Goal: Navigation & Orientation: Find specific page/section

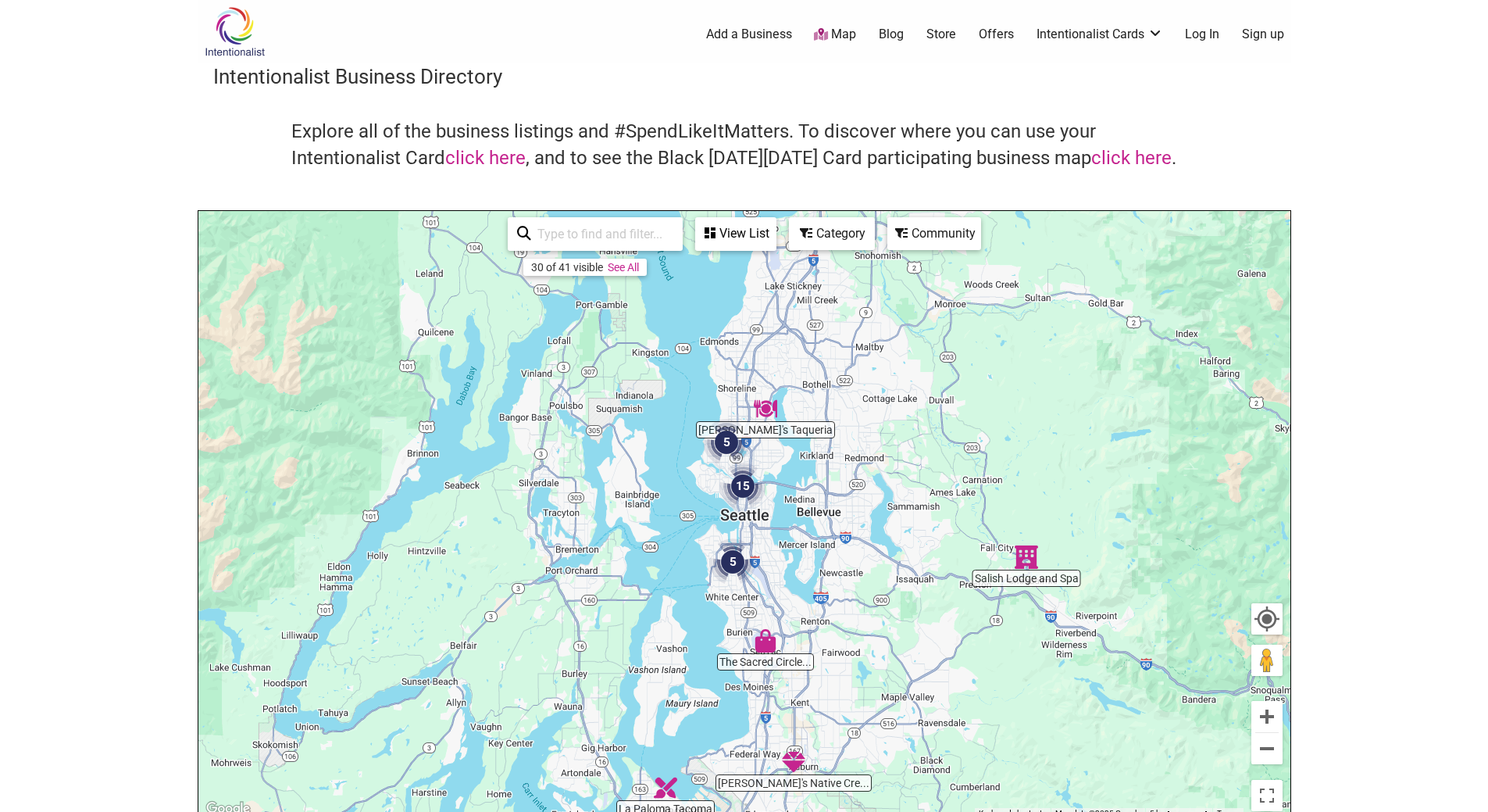
click at [747, 487] on img "15" at bounding box center [743, 486] width 47 height 47
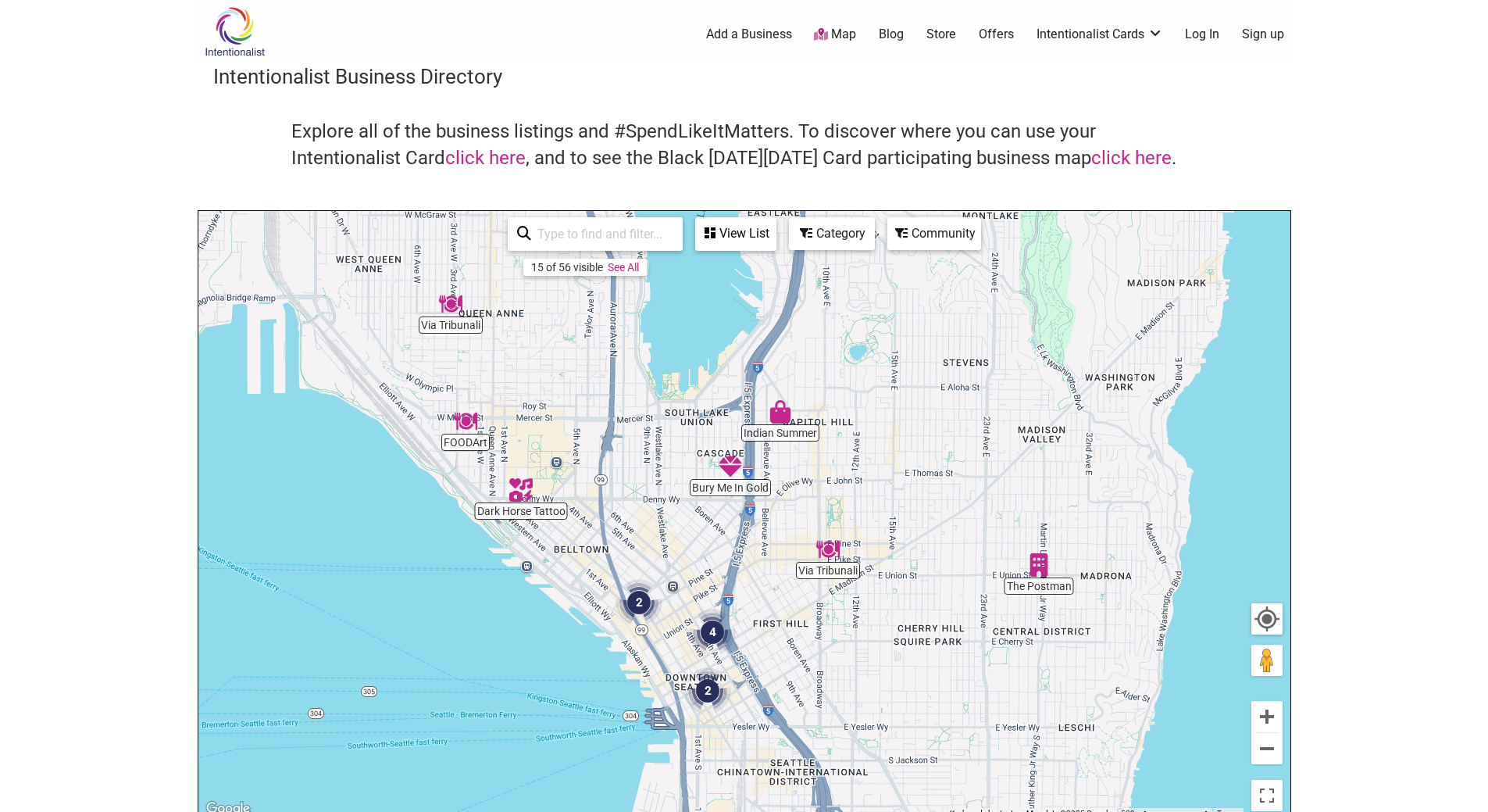
click at [833, 549] on img "Via Tribunali" at bounding box center [828, 549] width 23 height 23
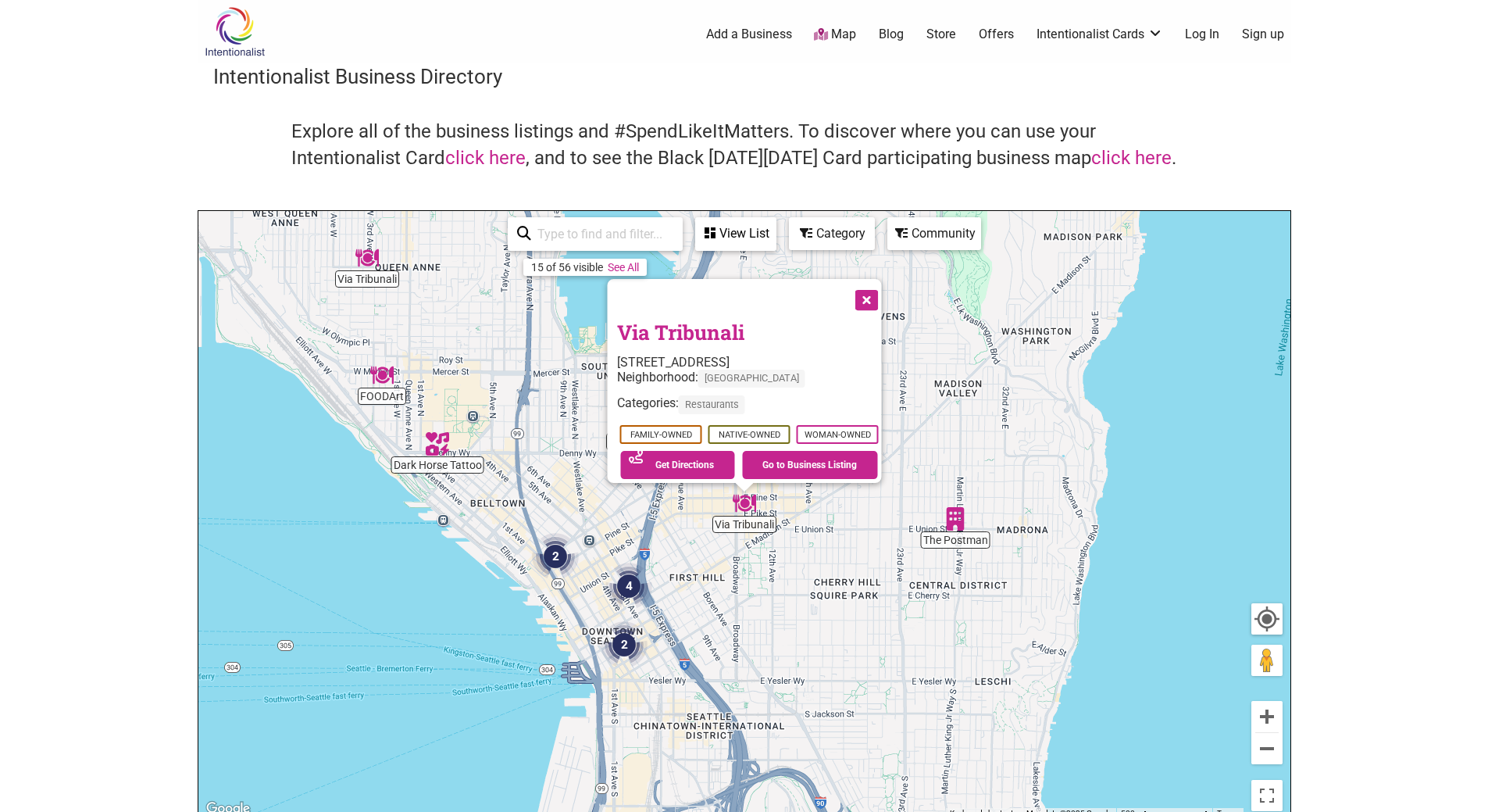
click at [631, 584] on img "4" at bounding box center [629, 585] width 47 height 47
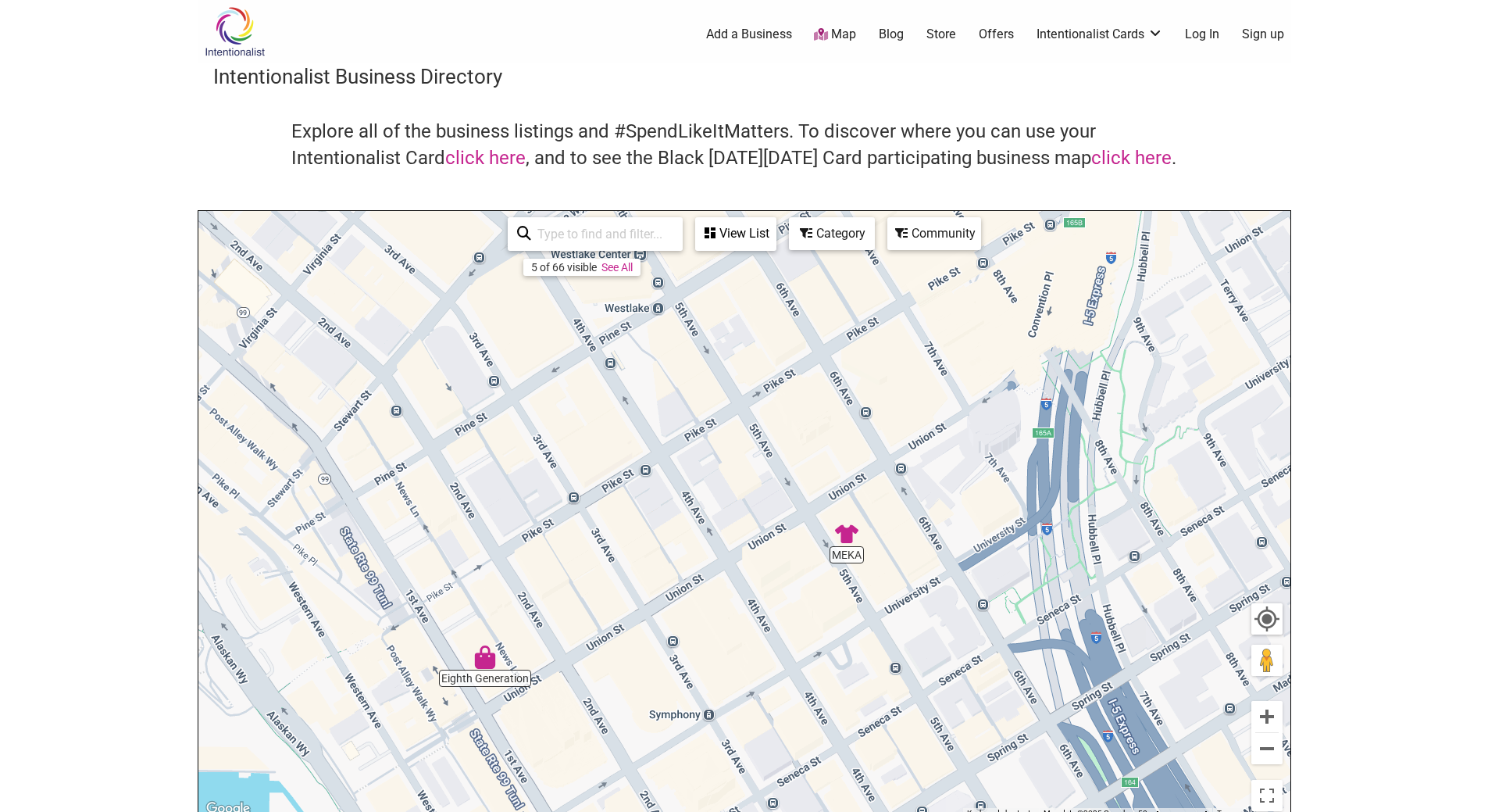
drag, startPoint x: 591, startPoint y: 461, endPoint x: 774, endPoint y: 671, distance: 278.5
click at [774, 671] on div "To navigate, press the arrow keys." at bounding box center [744, 514] width 1092 height 608
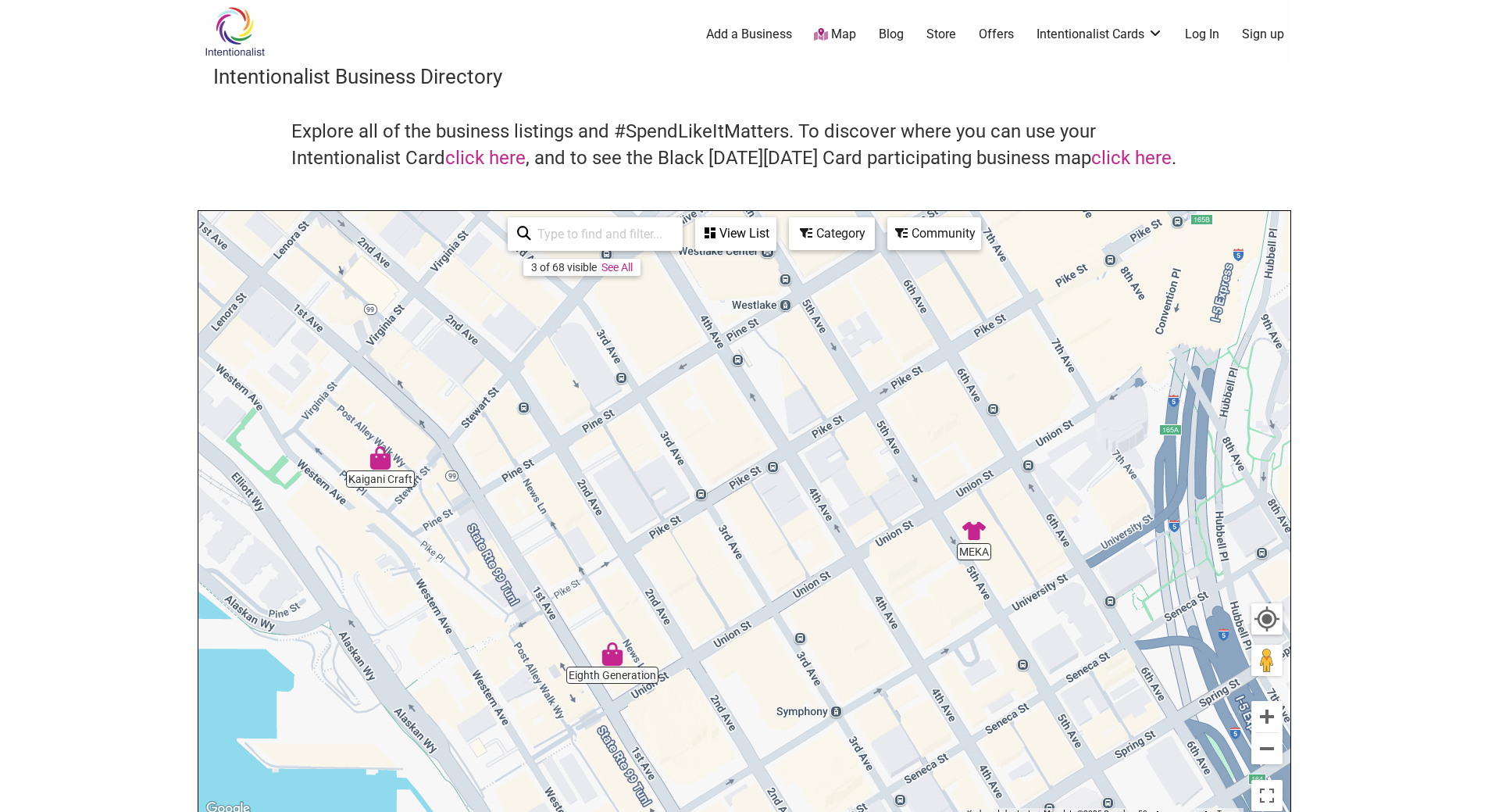
drag, startPoint x: 655, startPoint y: 450, endPoint x: 781, endPoint y: 449, distance: 126.0
click at [781, 449] on div "To navigate, press the arrow keys." at bounding box center [744, 514] width 1092 height 608
click at [613, 657] on img "Eighth Generation" at bounding box center [612, 654] width 23 height 23
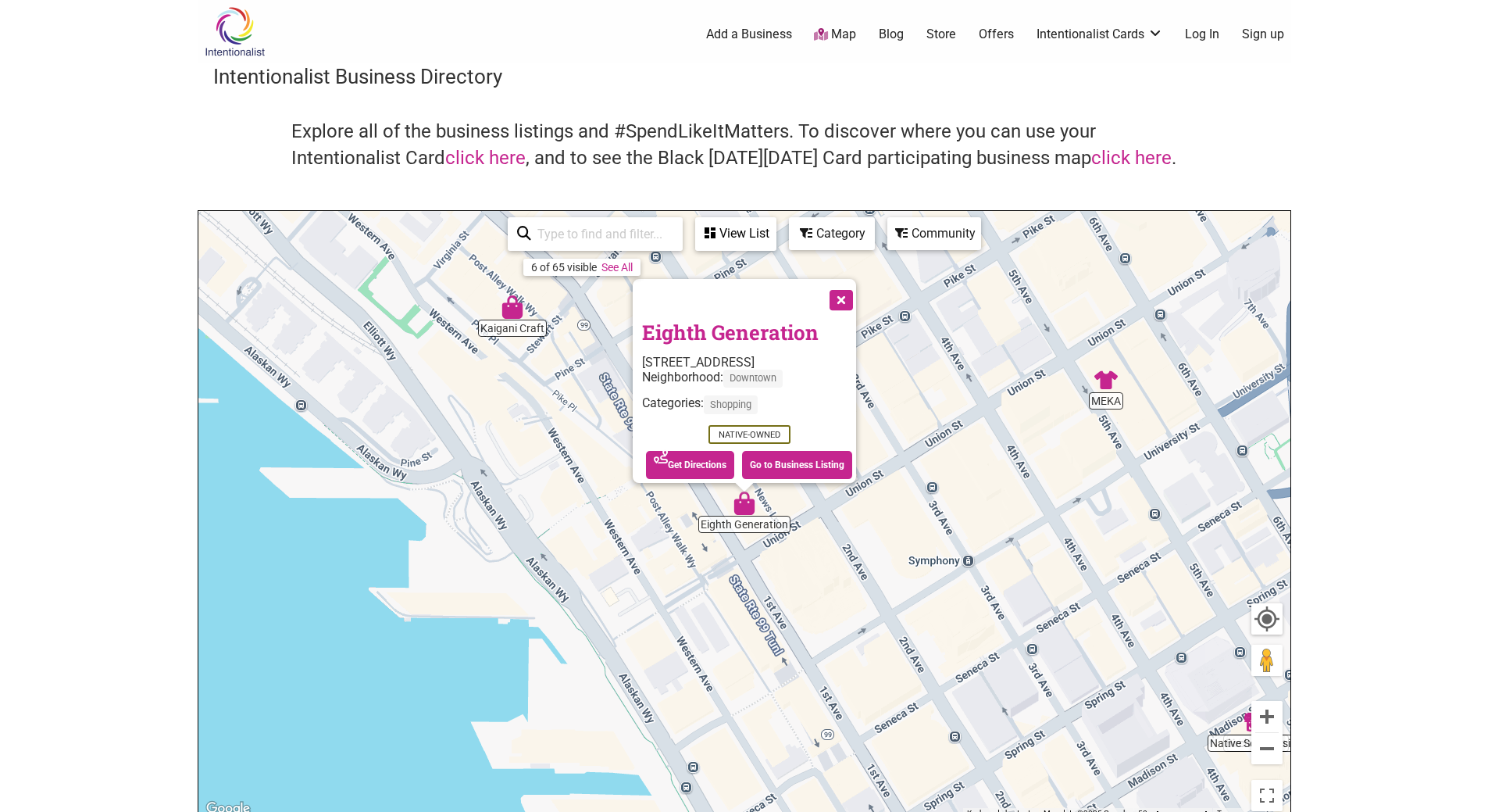
click at [513, 310] on img "Kaigani Craft" at bounding box center [513, 306] width 23 height 23
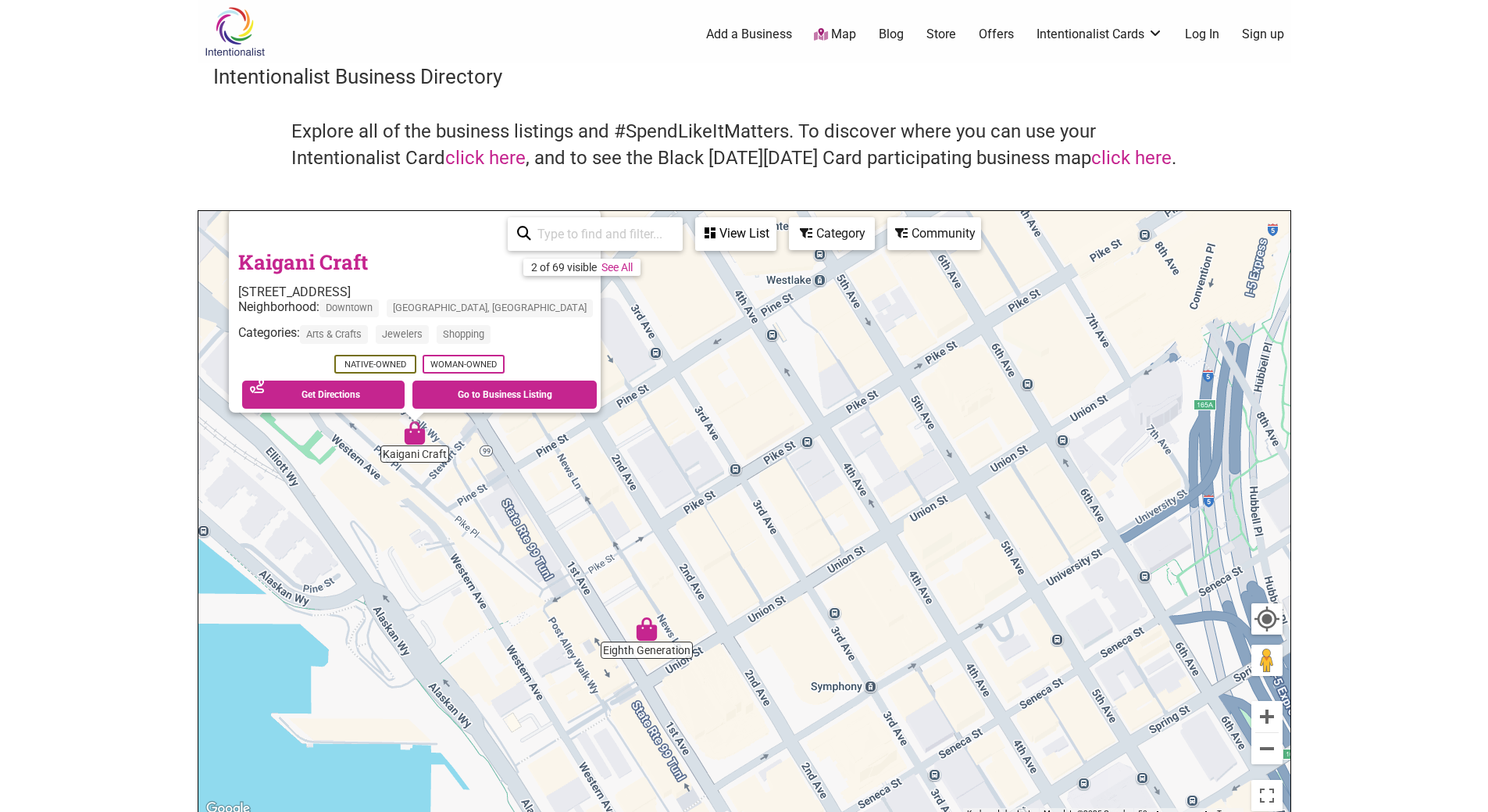
drag, startPoint x: 1034, startPoint y: 573, endPoint x: 700, endPoint y: 502, distance: 341.5
click at [700, 502] on div "To navigate, press the arrow keys. Kaigani Craft 85 Pike St, Seattle, WA 98101 …" at bounding box center [744, 514] width 1092 height 608
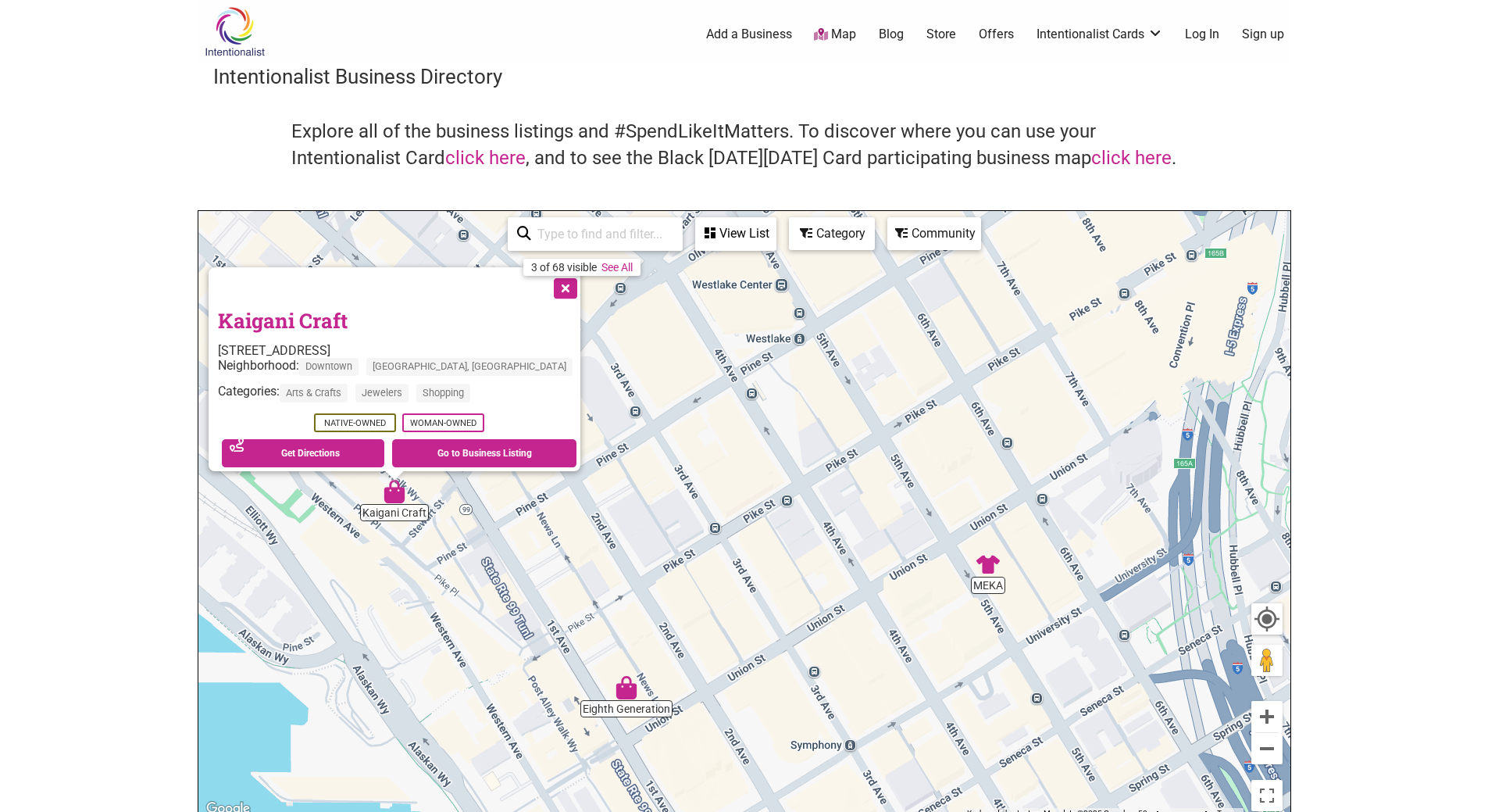
click at [992, 563] on img "MEKA" at bounding box center [988, 564] width 23 height 23
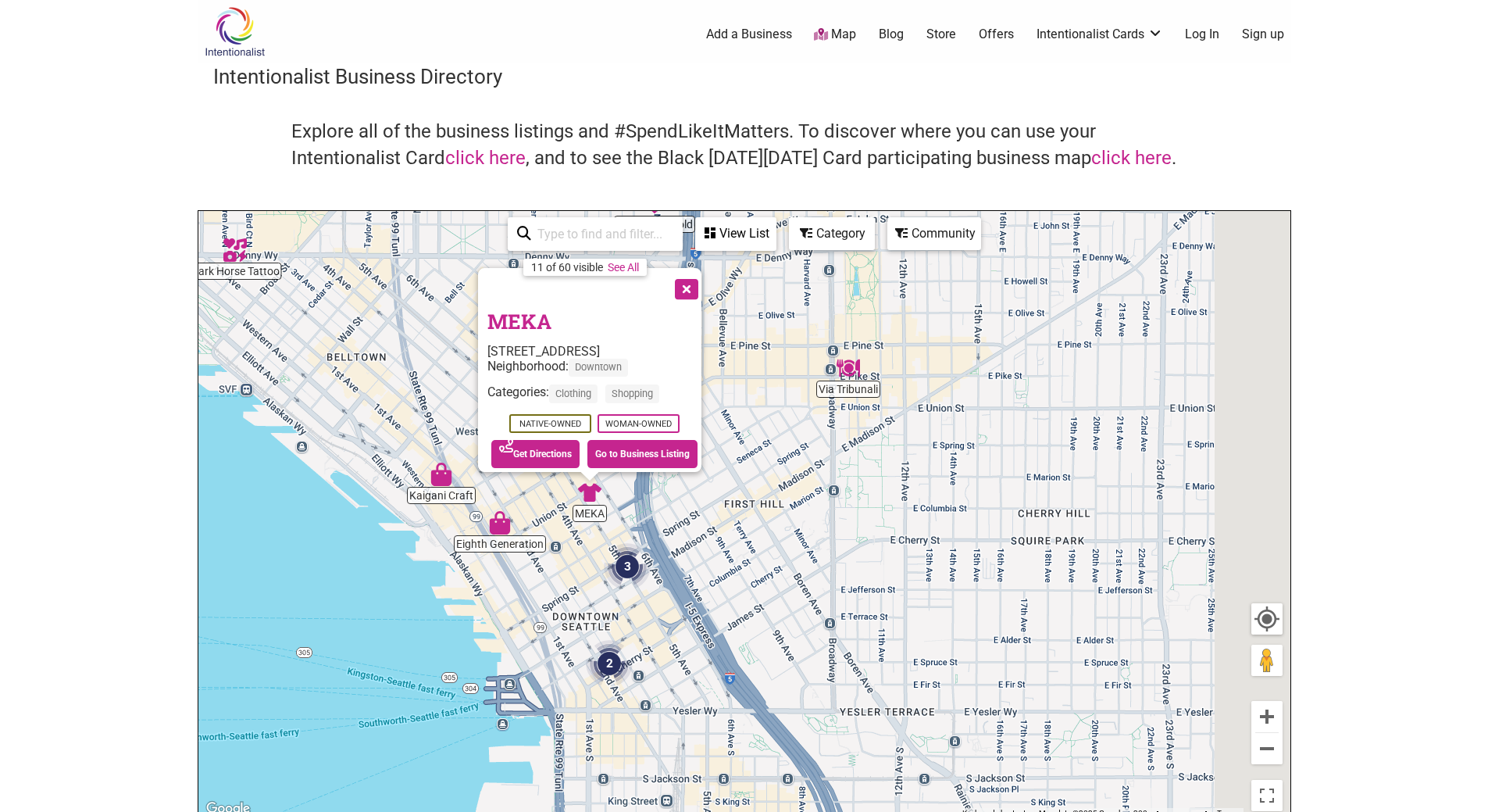
drag, startPoint x: 1040, startPoint y: 498, endPoint x: 722, endPoint y: 491, distance: 318.1
click at [722, 491] on div "To navigate, press the arrow keys. MEKA 1322 5th Ave, Seattle, WA 98101 Neighbo…" at bounding box center [744, 514] width 1092 height 608
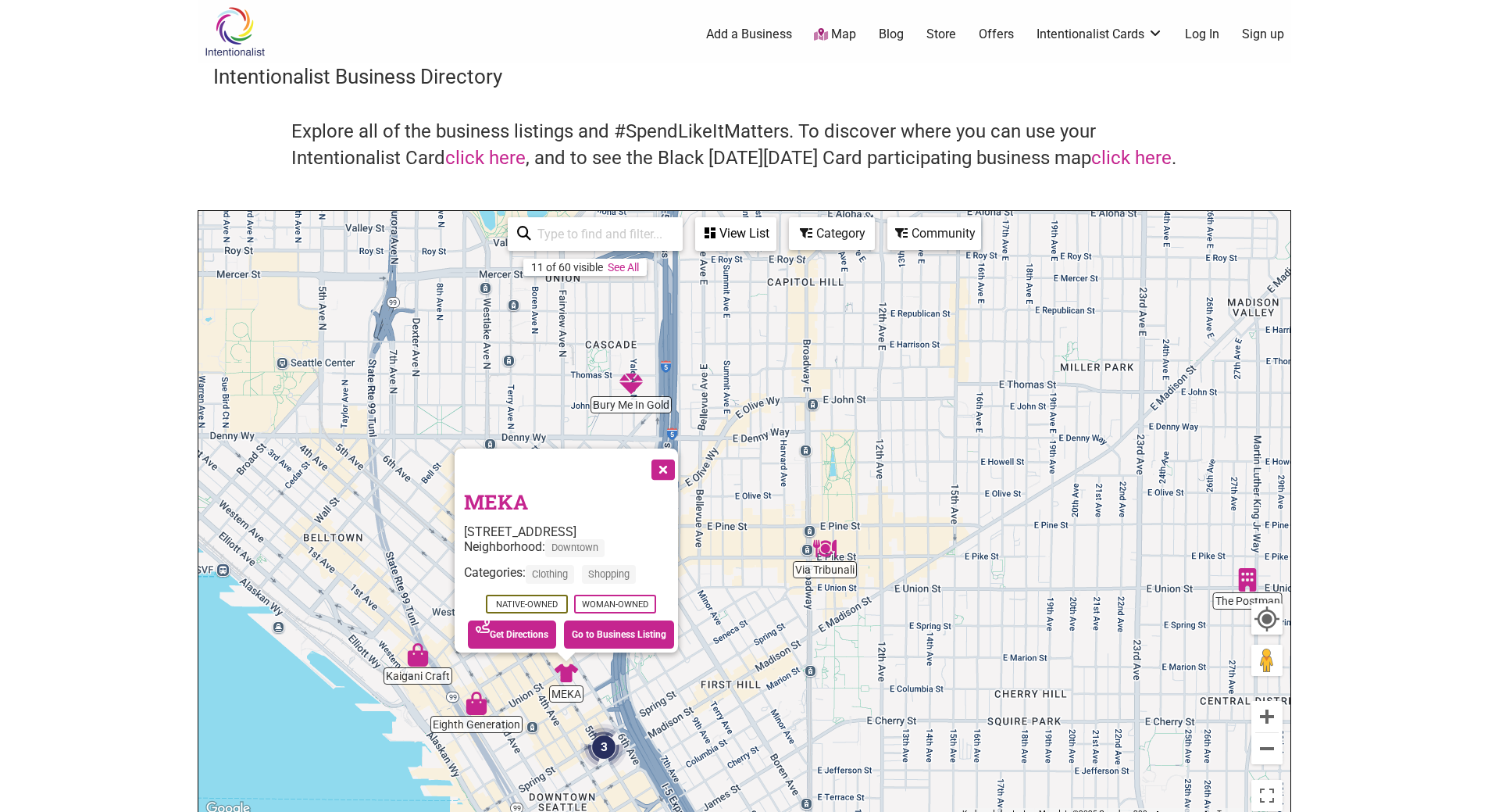
drag, startPoint x: 743, startPoint y: 620, endPoint x: 744, endPoint y: 640, distance: 20.0
click at [744, 640] on div "To navigate, press the arrow keys. MEKA 1322 5th Ave, Seattle, WA 98101 Neighbo…" at bounding box center [744, 514] width 1092 height 608
click at [627, 386] on img "Bury Me In Gold" at bounding box center [631, 384] width 23 height 23
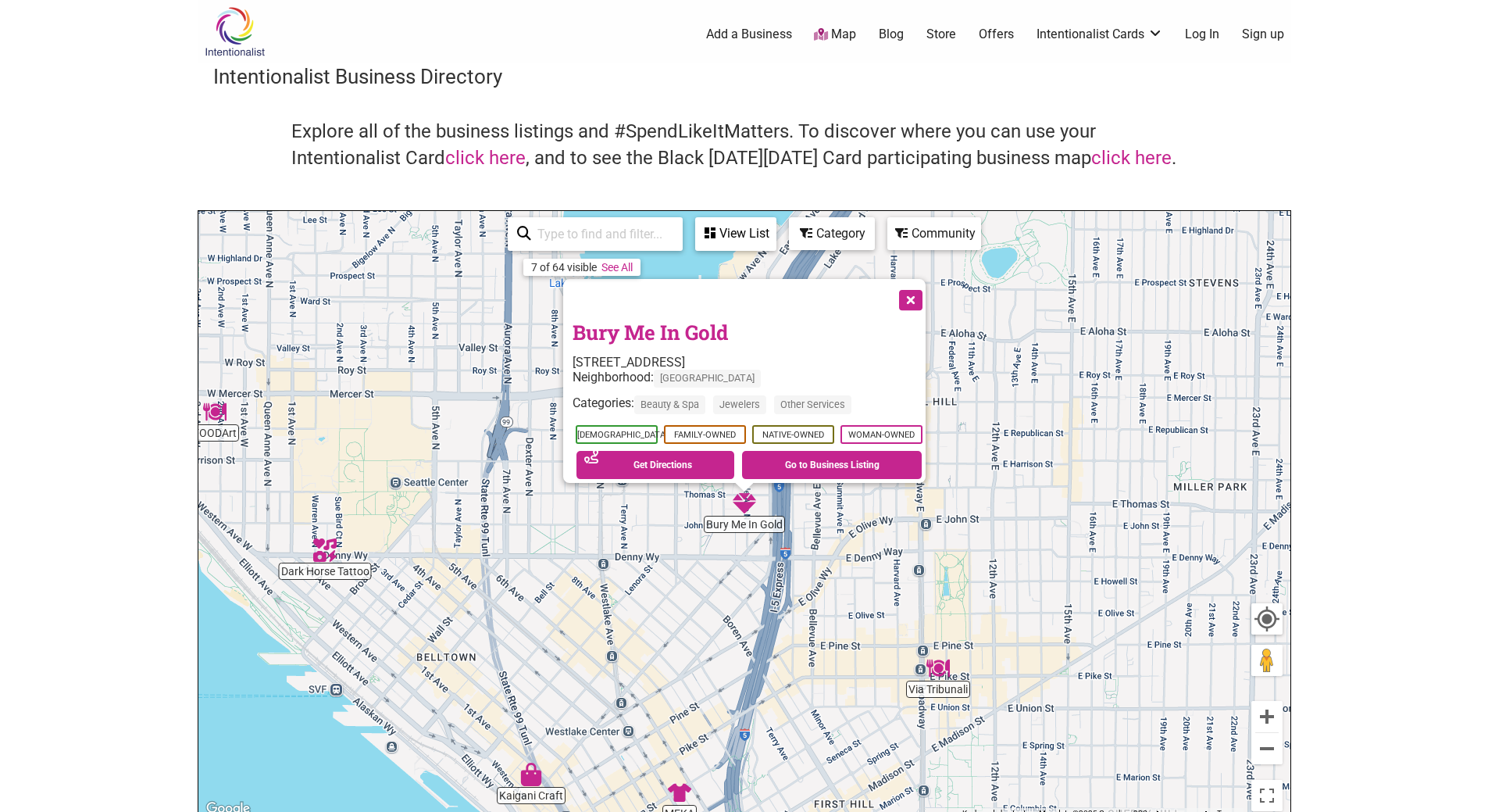
click at [926, 288] on button "Close" at bounding box center [910, 299] width 39 height 39
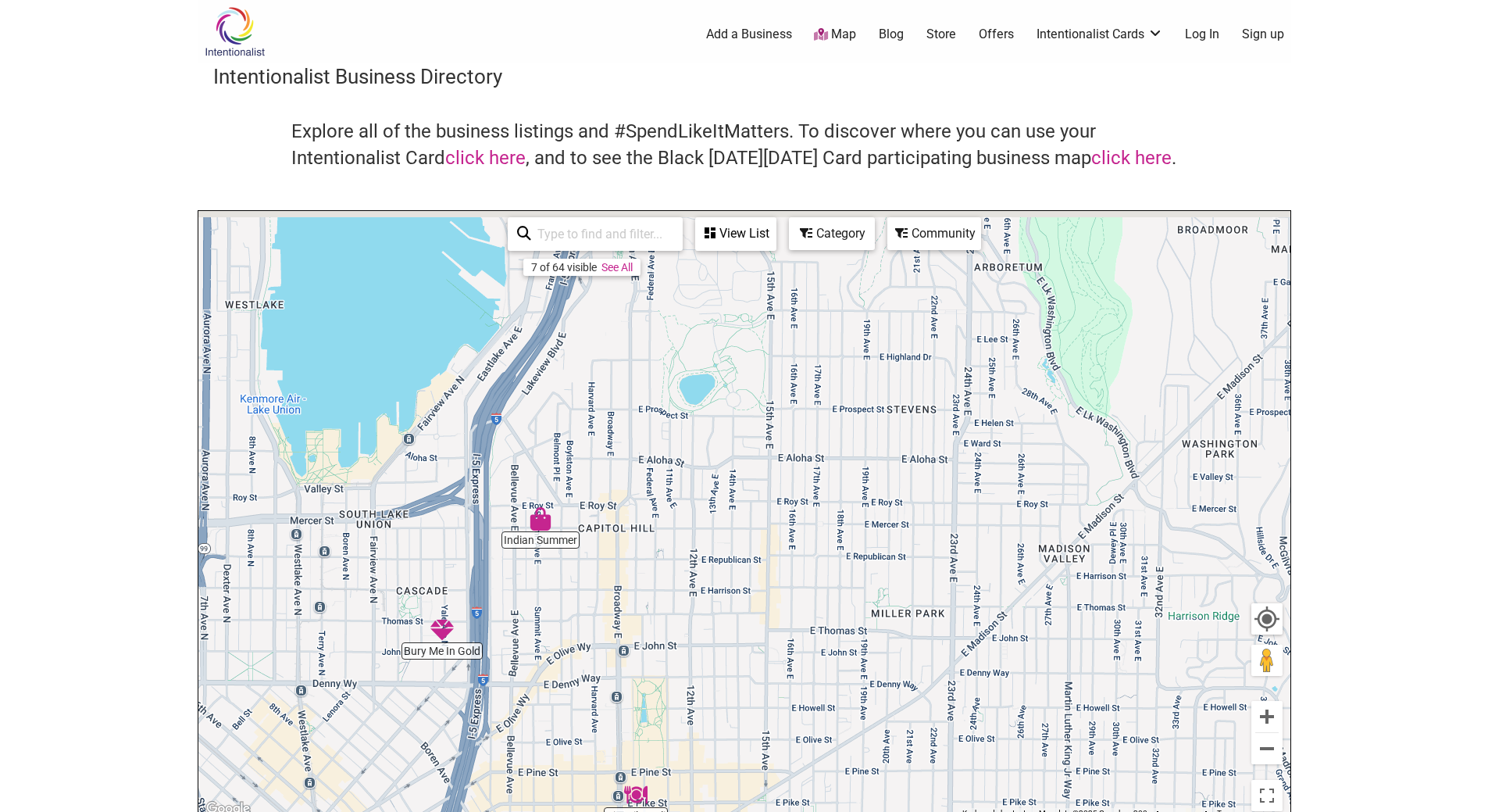
drag, startPoint x: 976, startPoint y: 395, endPoint x: 671, endPoint y: 526, distance: 331.9
click at [672, 526] on div "To navigate, press the arrow keys." at bounding box center [744, 514] width 1092 height 608
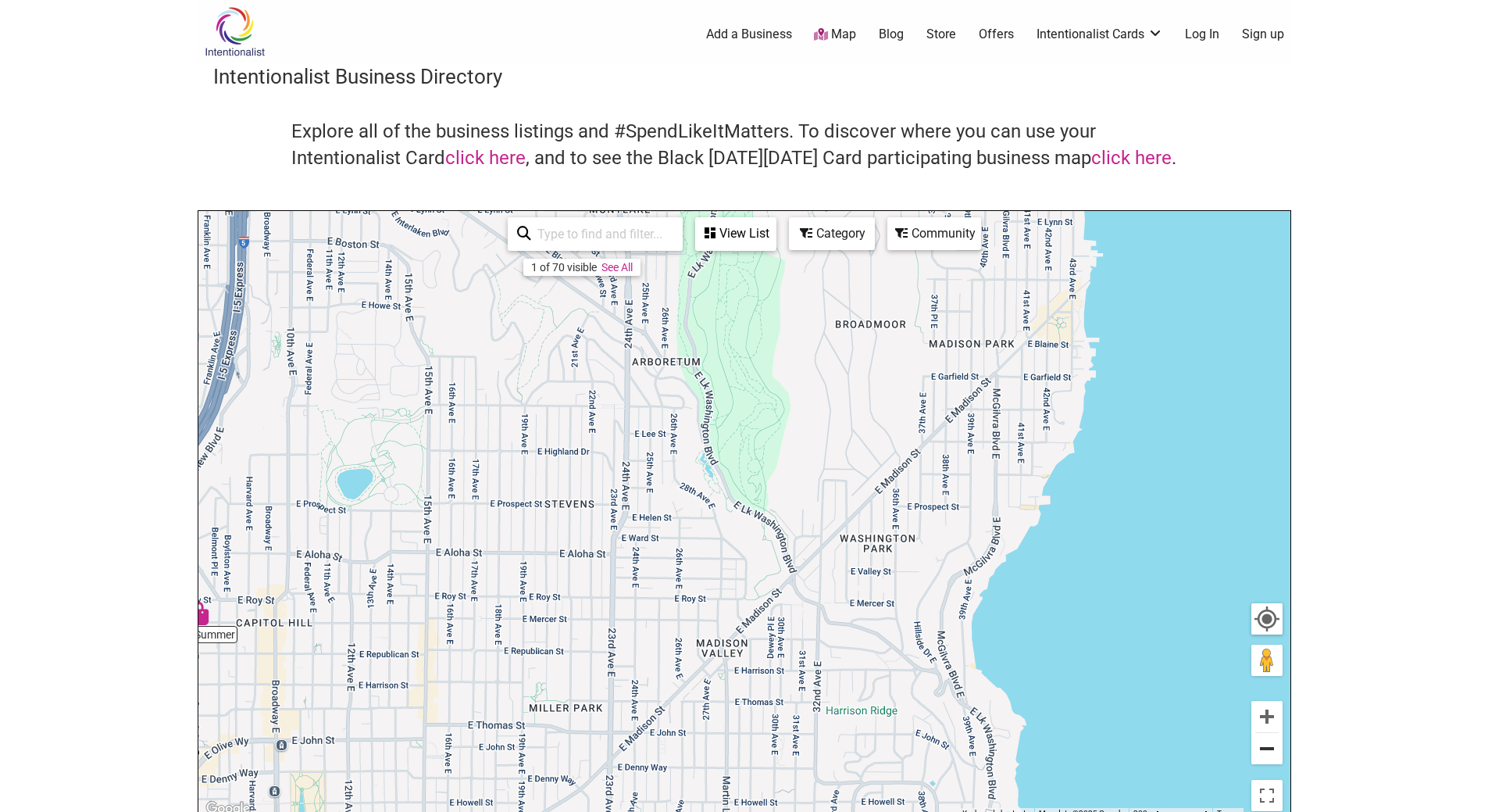
click at [1271, 753] on button "Zoom out" at bounding box center [1267, 748] width 31 height 31
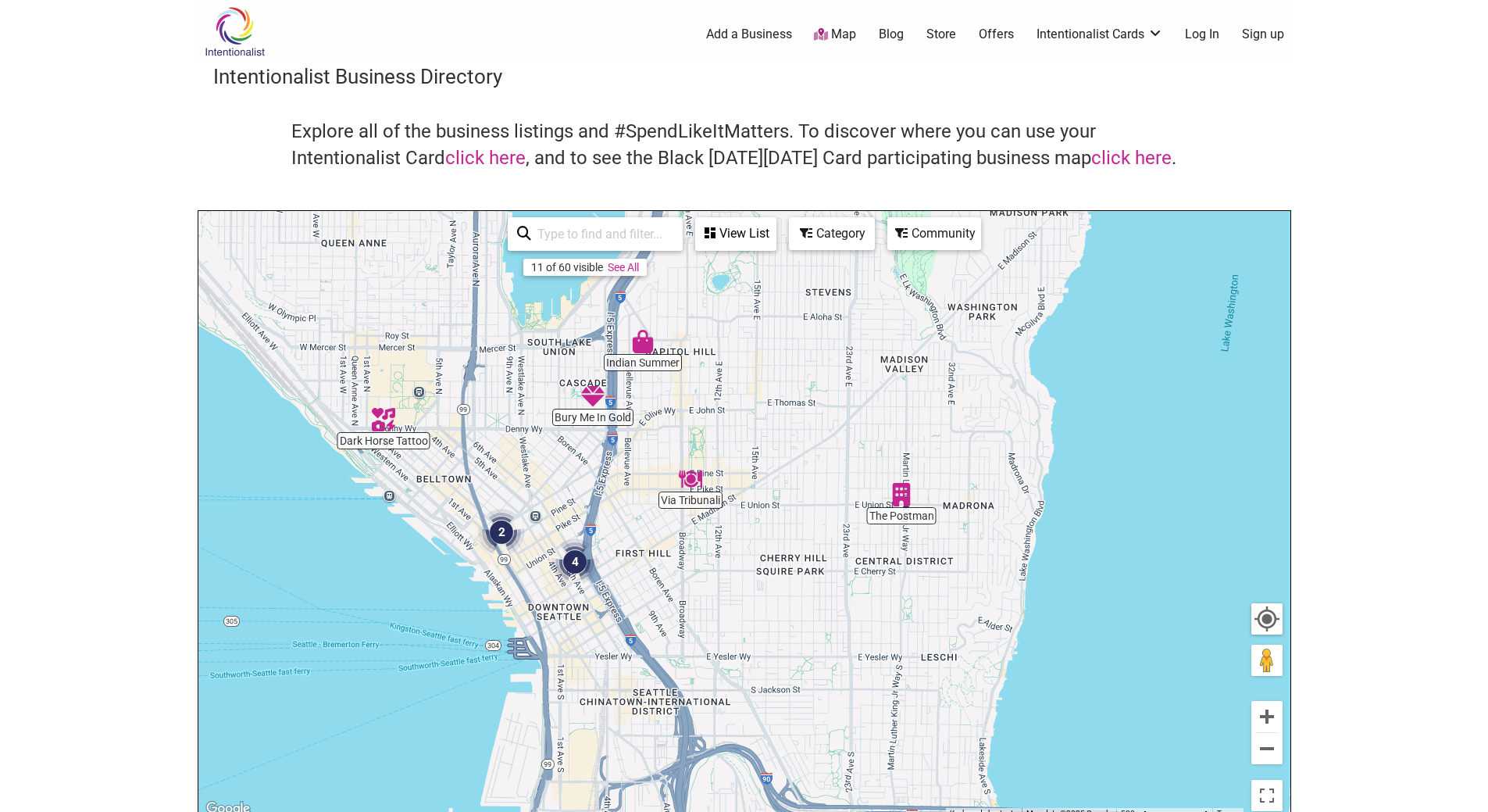
drag, startPoint x: 838, startPoint y: 540, endPoint x: 943, endPoint y: 434, distance: 149.2
click at [943, 434] on div "To navigate, press the arrow keys." at bounding box center [744, 514] width 1092 height 608
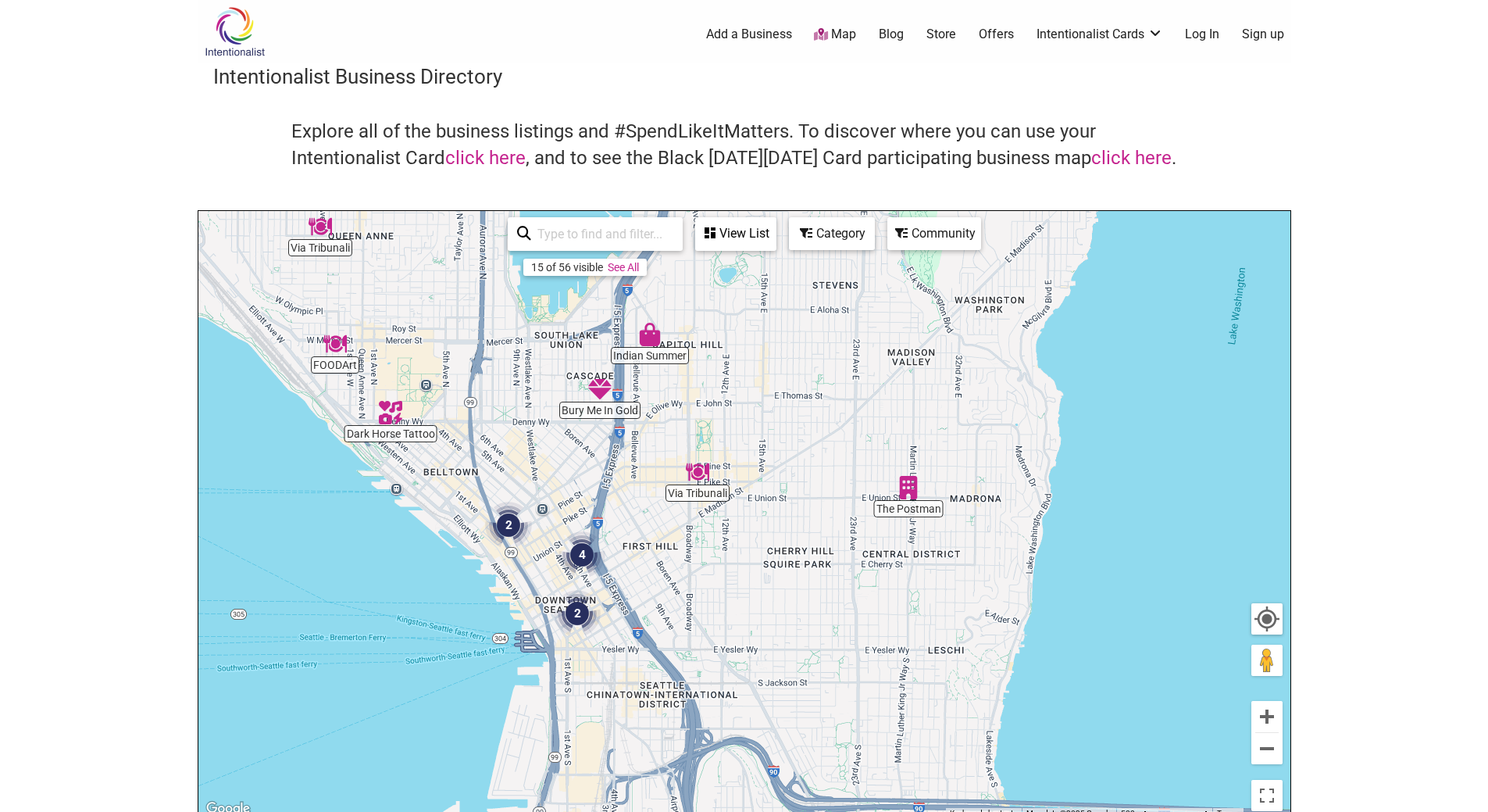
click at [904, 490] on img "The Postman" at bounding box center [909, 488] width 23 height 23
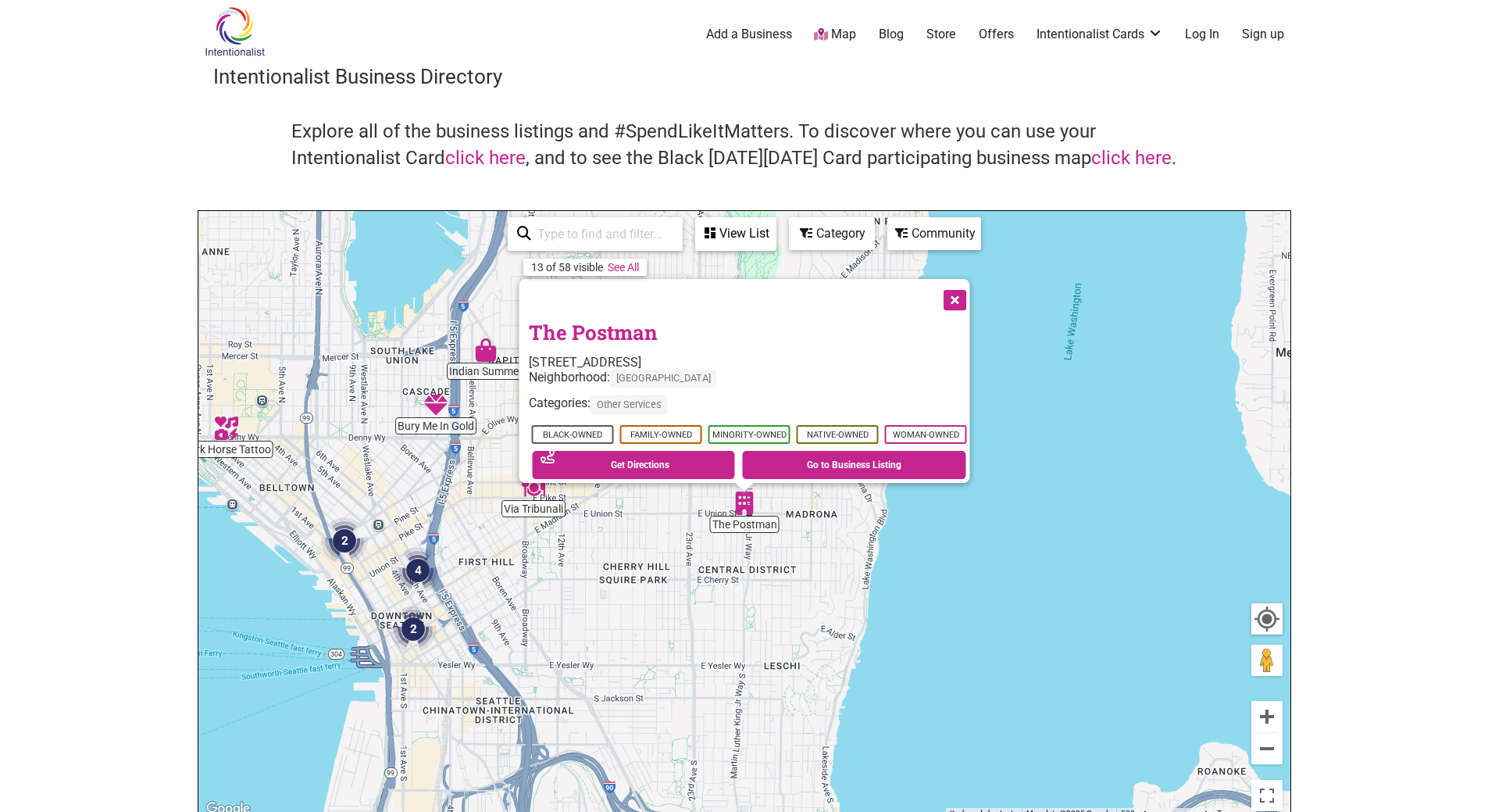
click at [962, 293] on button "Close" at bounding box center [953, 299] width 39 height 39
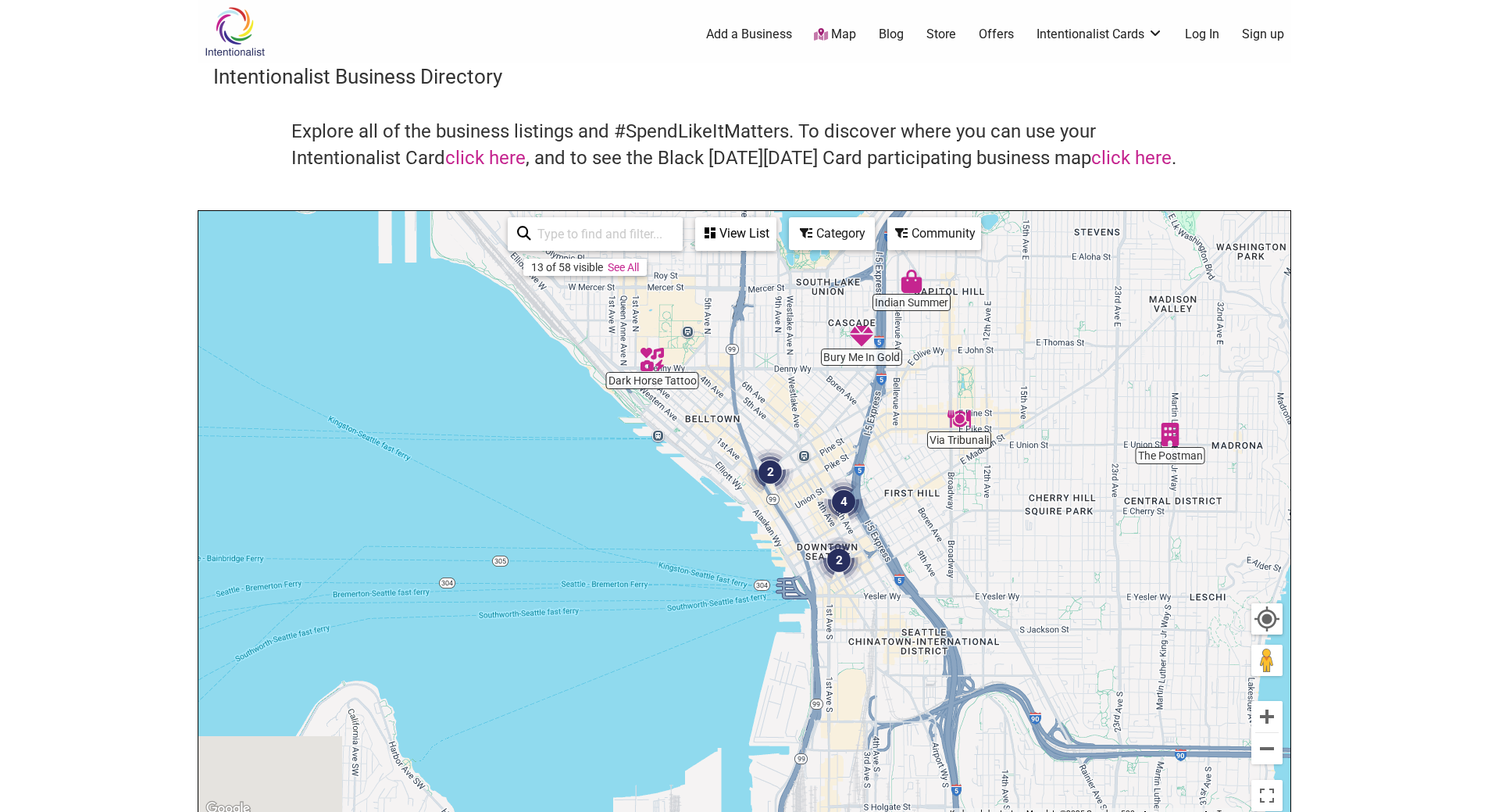
drag, startPoint x: 569, startPoint y: 557, endPoint x: 1028, endPoint y: 479, distance: 465.6
click at [1028, 479] on div "To navigate, press the arrow keys." at bounding box center [744, 514] width 1092 height 608
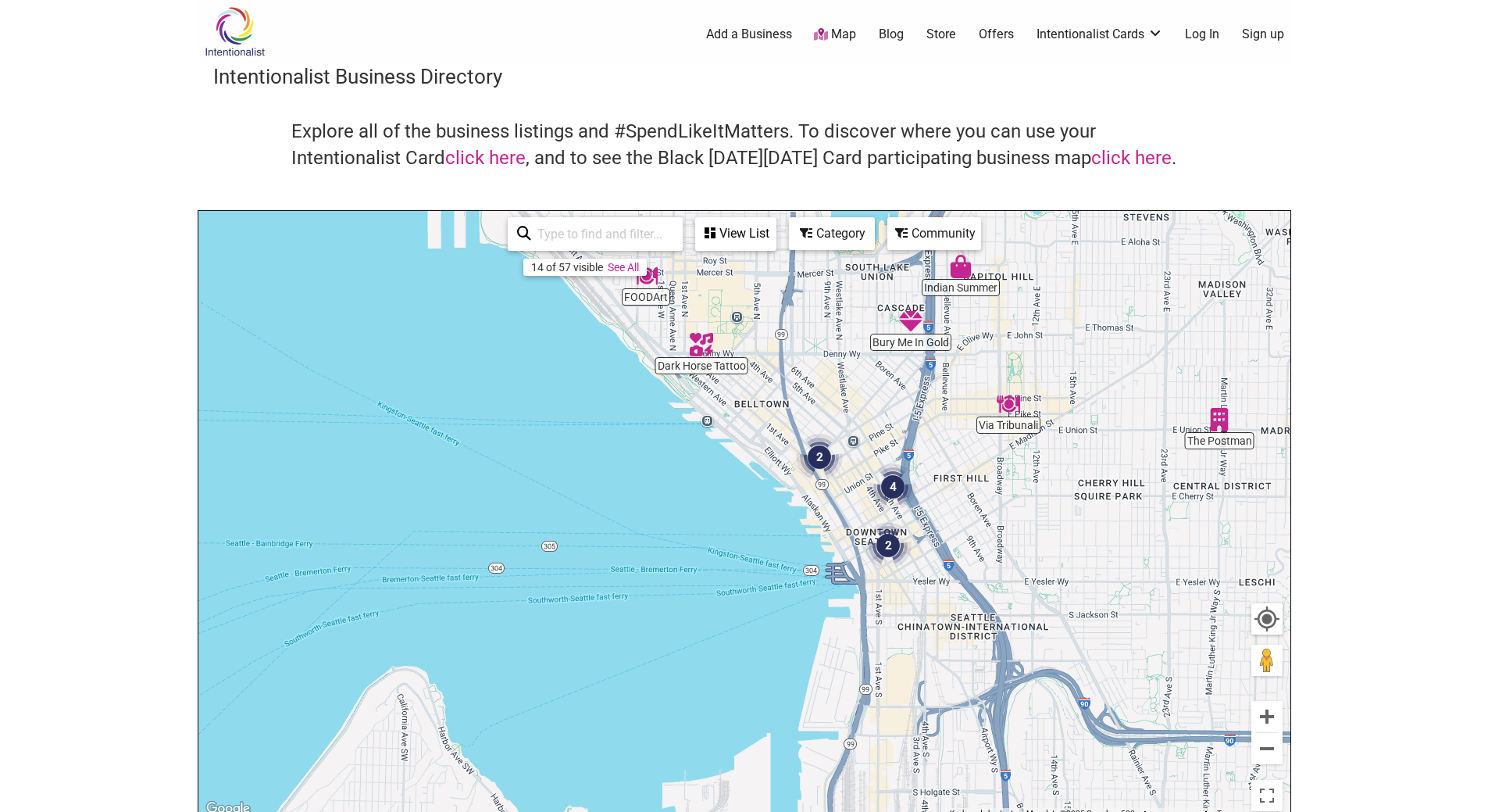
click at [897, 493] on img "4" at bounding box center [893, 487] width 47 height 47
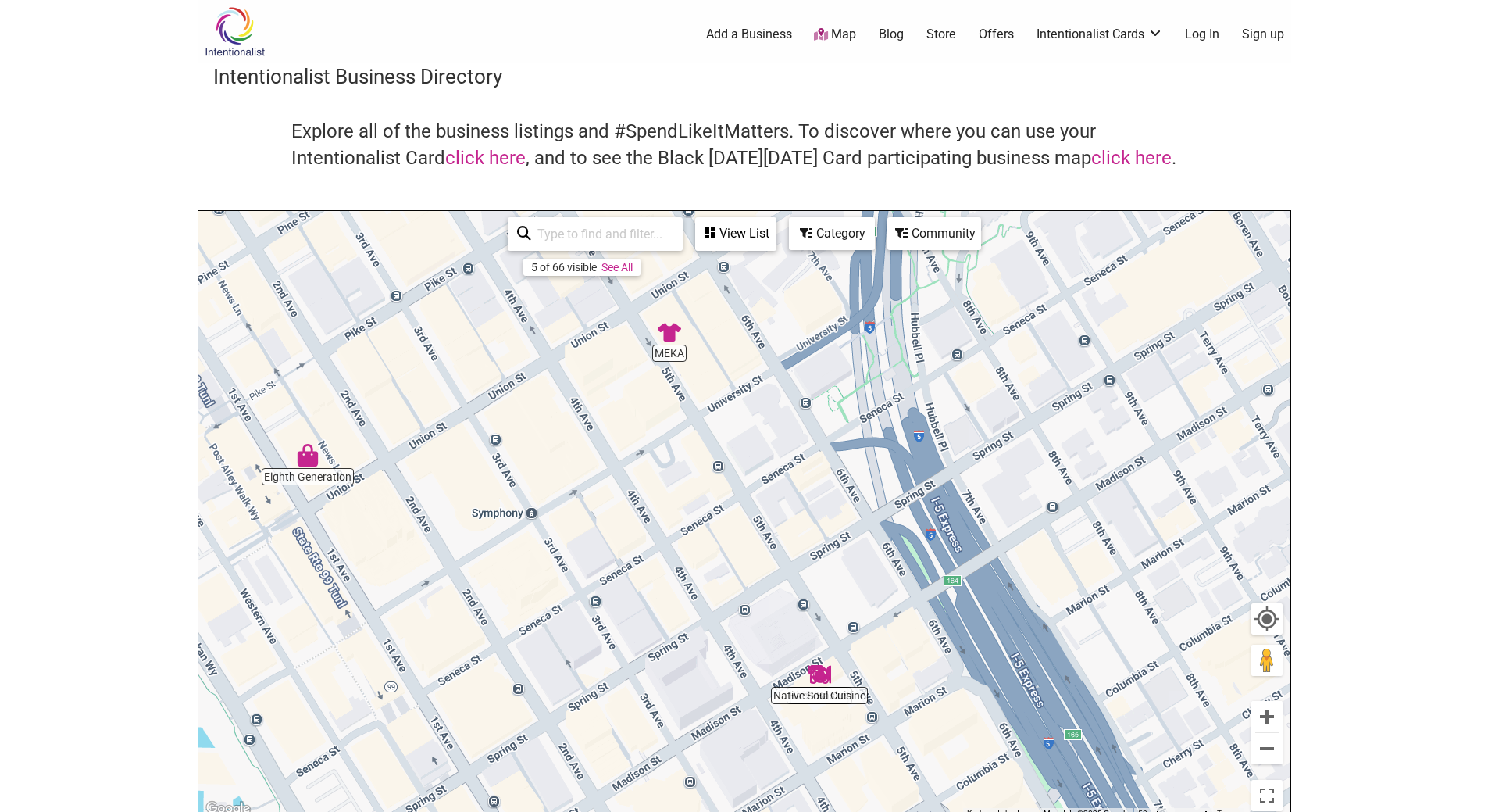
click at [818, 673] on img "Native Soul Cuisine" at bounding box center [819, 674] width 23 height 23
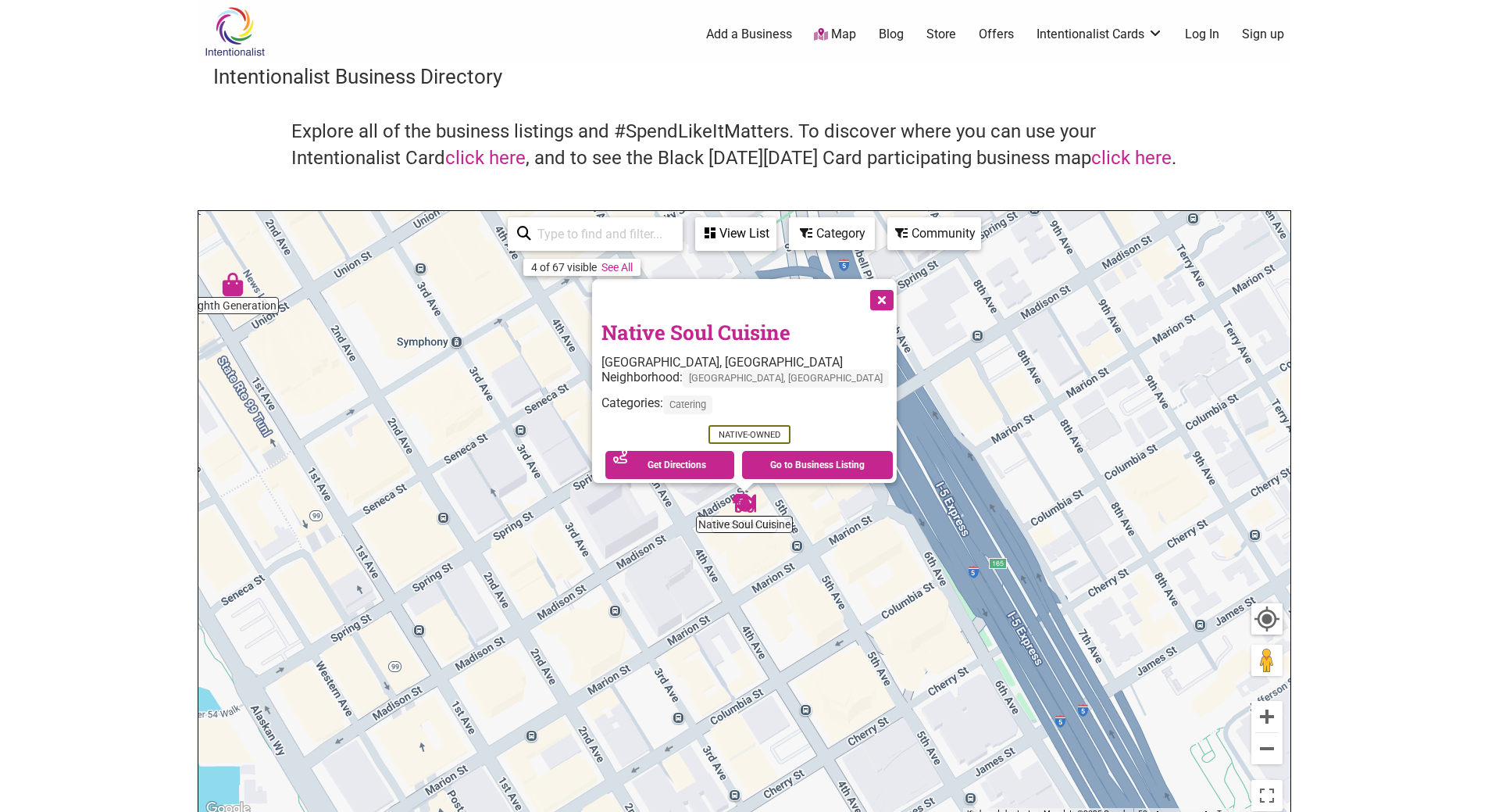
click at [861, 295] on button "Close" at bounding box center [880, 299] width 39 height 39
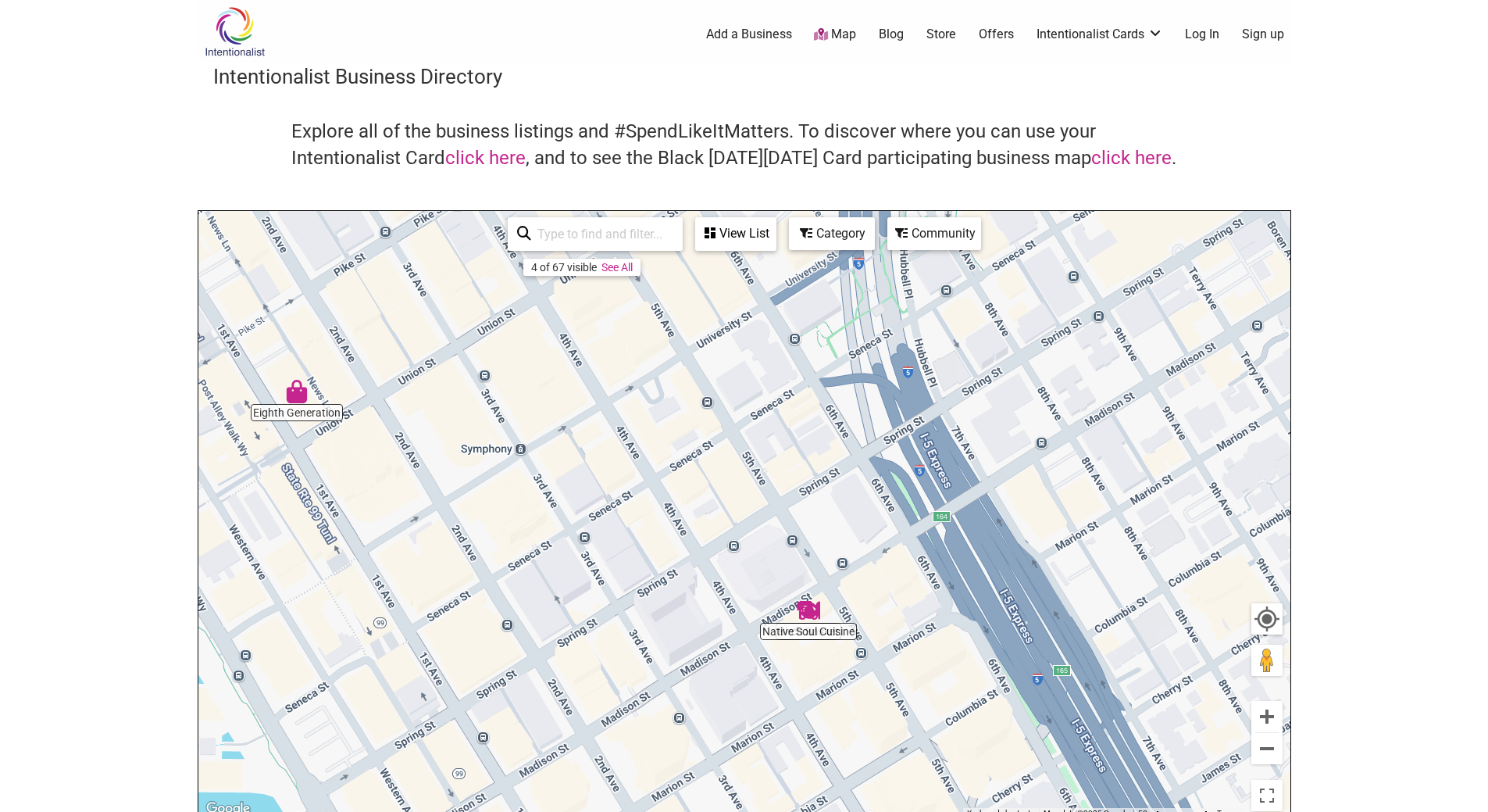
drag, startPoint x: 497, startPoint y: 356, endPoint x: 618, endPoint y: 526, distance: 208.7
click at [618, 526] on div "To navigate, press the arrow keys." at bounding box center [744, 514] width 1092 height 608
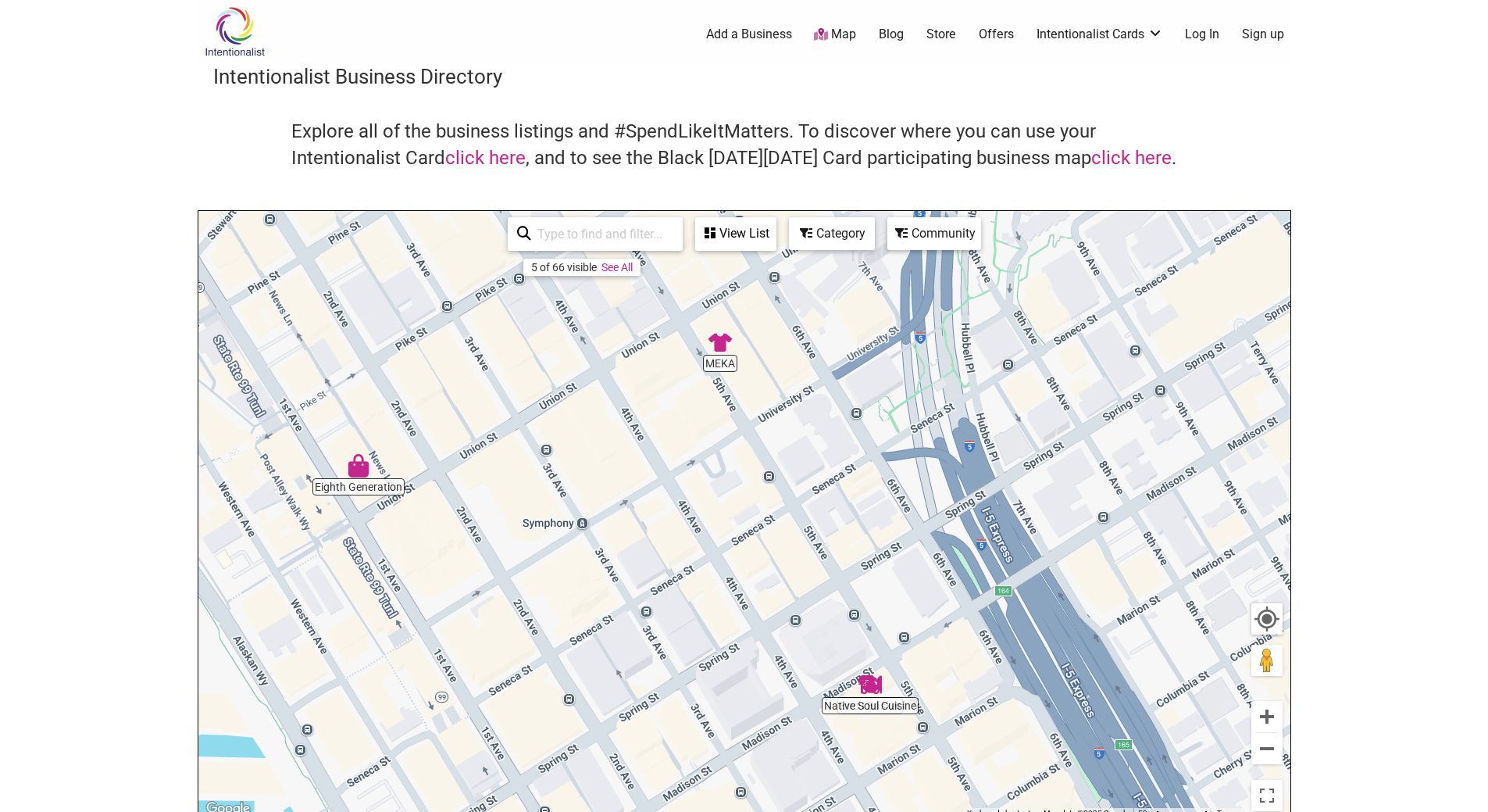
click at [366, 481] on div "To navigate, press the arrow keys." at bounding box center [744, 514] width 1092 height 608
click at [360, 469] on img "Eighth Generation" at bounding box center [358, 466] width 23 height 23
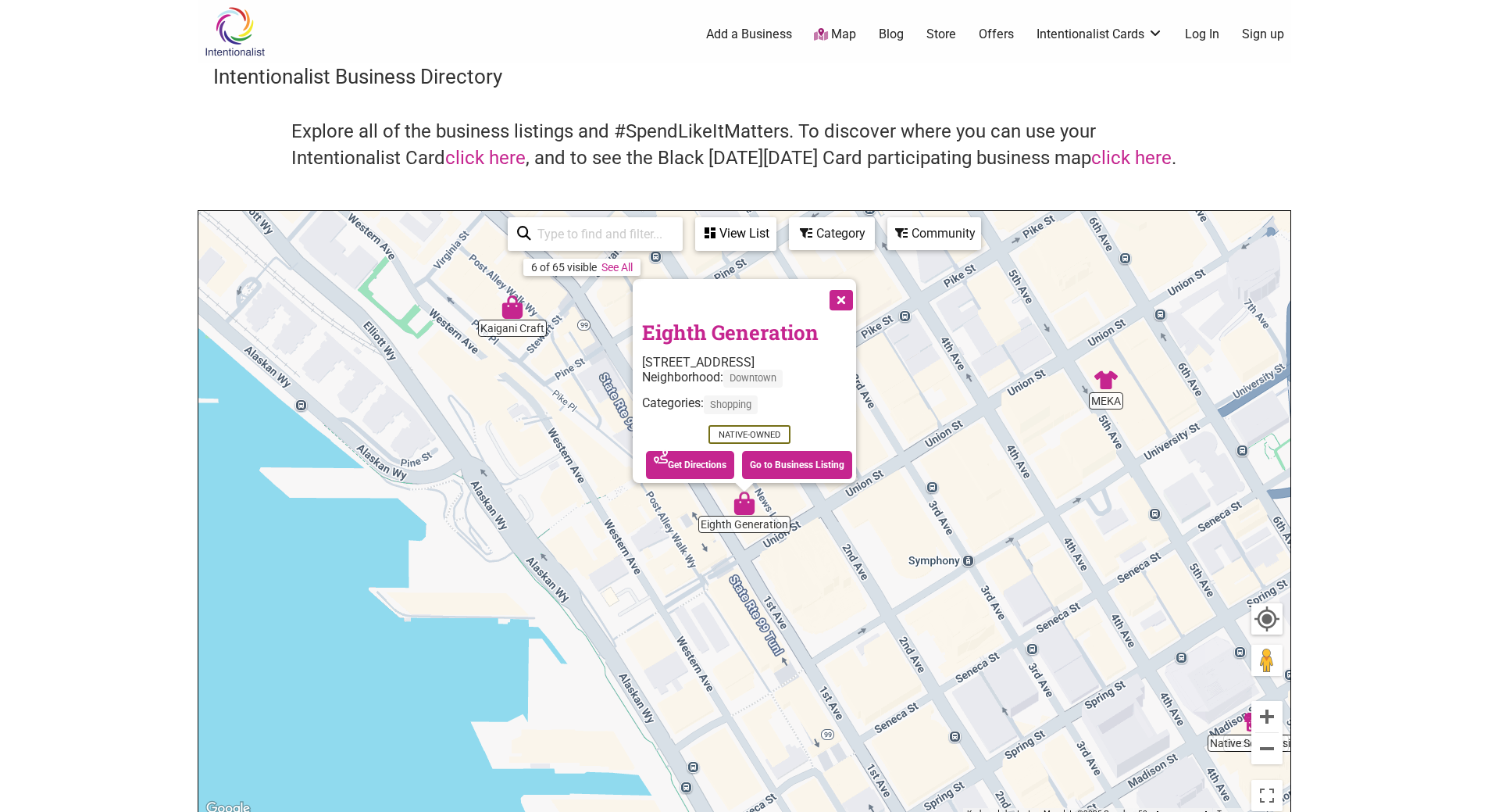
click at [838, 292] on button "Close" at bounding box center [839, 299] width 39 height 39
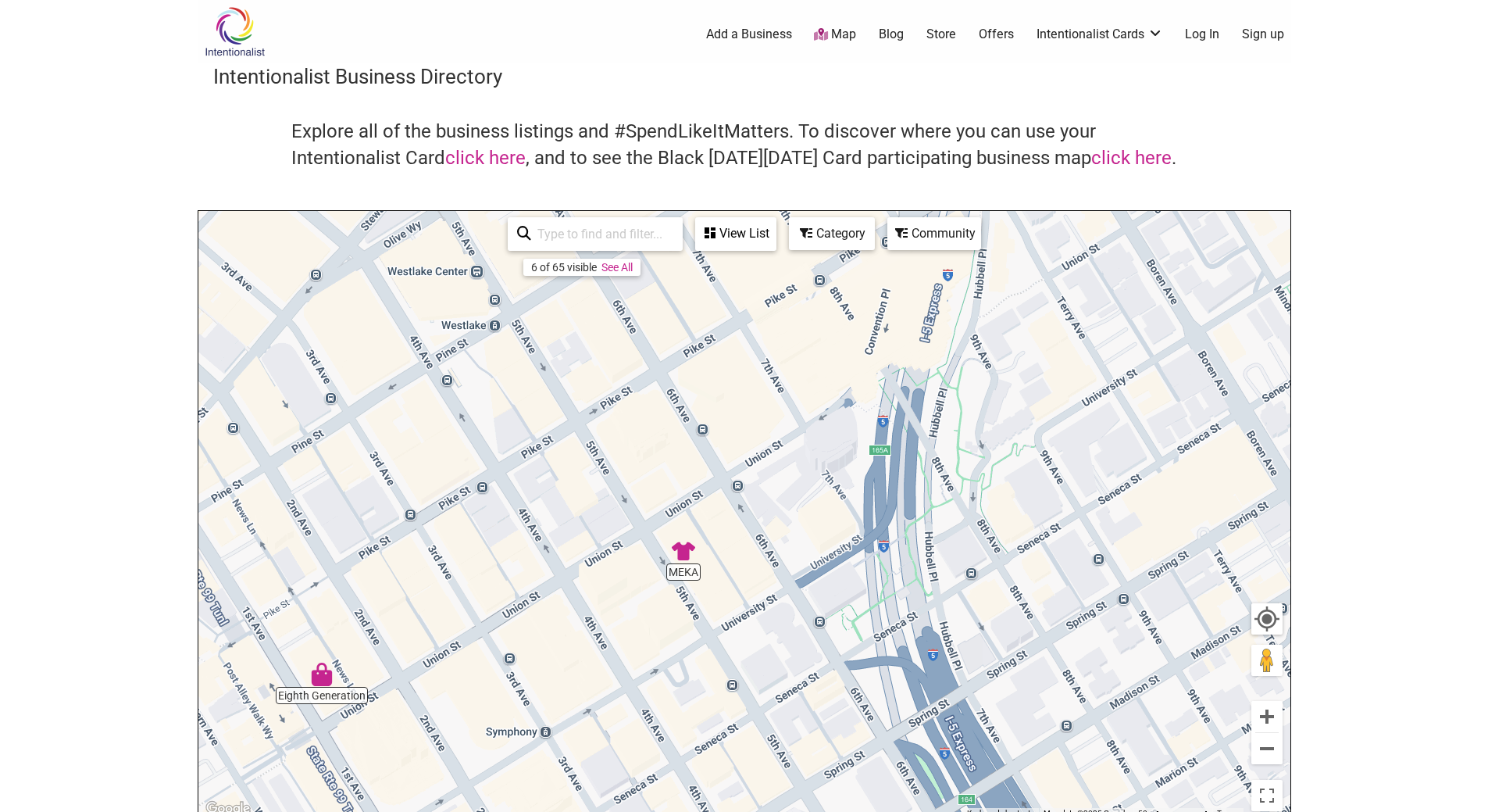
drag, startPoint x: 1043, startPoint y: 457, endPoint x: 650, endPoint y: 600, distance: 418.2
click at [650, 600] on div "To navigate, press the arrow keys." at bounding box center [744, 514] width 1092 height 608
click at [681, 556] on img "MEKA" at bounding box center [683, 551] width 23 height 23
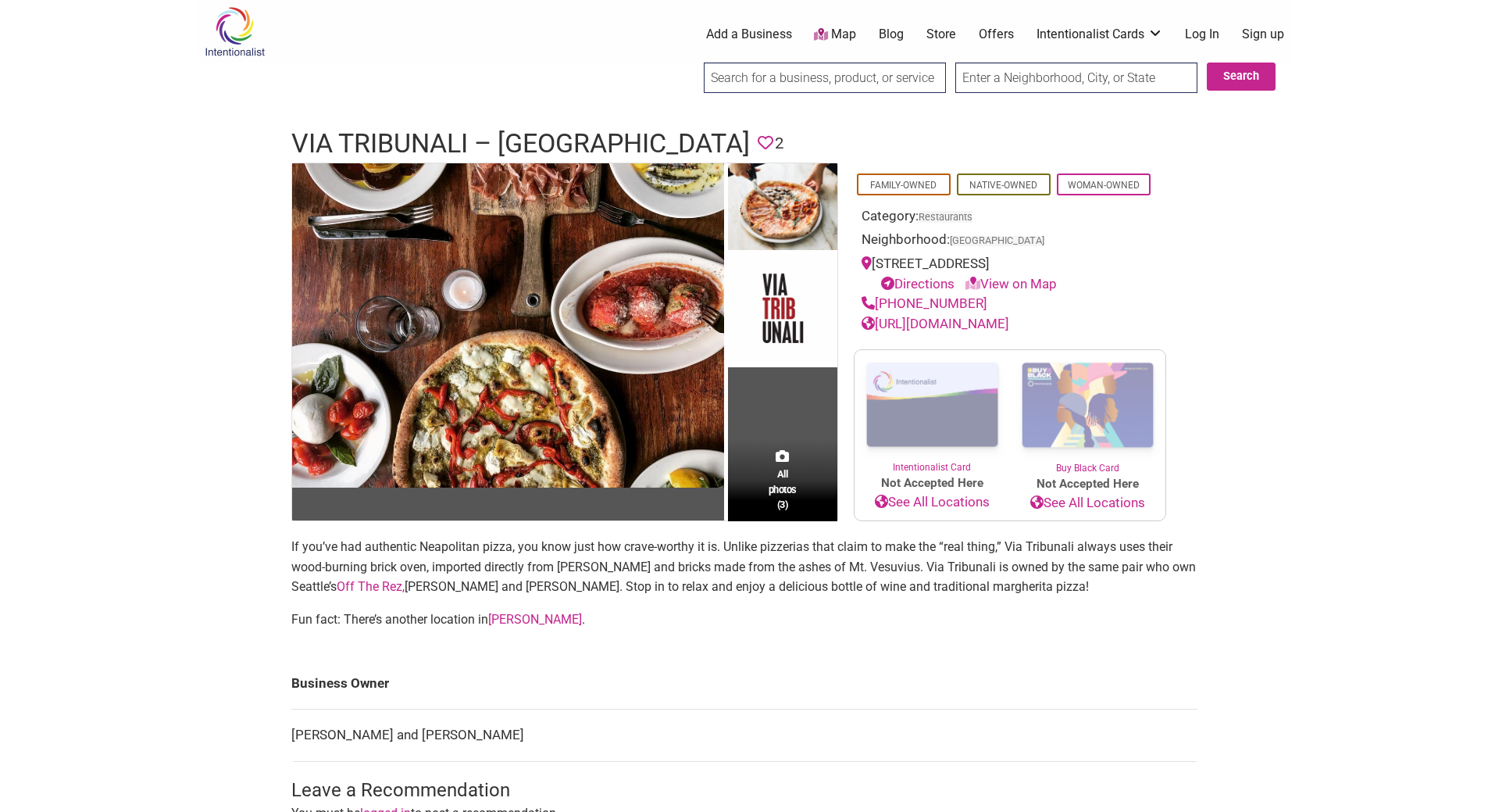
click at [1037, 277] on link "View on Map" at bounding box center [1011, 283] width 92 height 16
click at [1010, 281] on link "View on Map" at bounding box center [1011, 283] width 92 height 16
click at [883, 256] on div "913 E Pike St, Seattle, WA 98122 Directions View on Map" at bounding box center [1010, 274] width 297 height 40
drag, startPoint x: 883, startPoint y: 256, endPoint x: 1044, endPoint y: 256, distance: 161.0
click at [1044, 256] on div "913 E Pike St, Seattle, WA 98122 Directions View on Map" at bounding box center [1010, 274] width 297 height 40
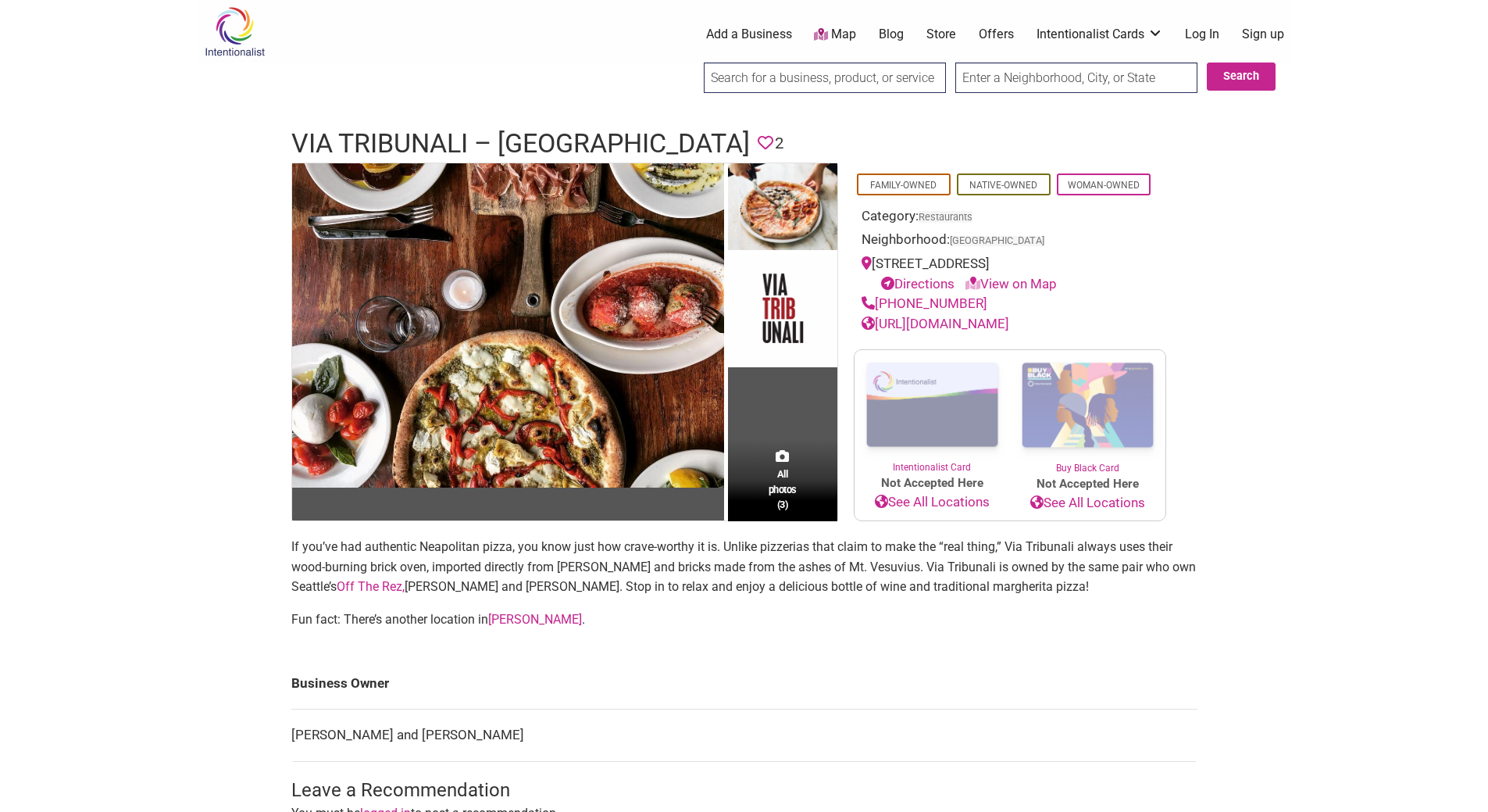
click at [1262, 291] on div "Intentionalist Spend like it matters 0 Add a Business Map Blog Store Offers Int…" at bounding box center [744, 666] width 1094 height 1333
click at [919, 326] on link "http://viatribunali.com/capitol-hill/" at bounding box center [935, 323] width 147 height 16
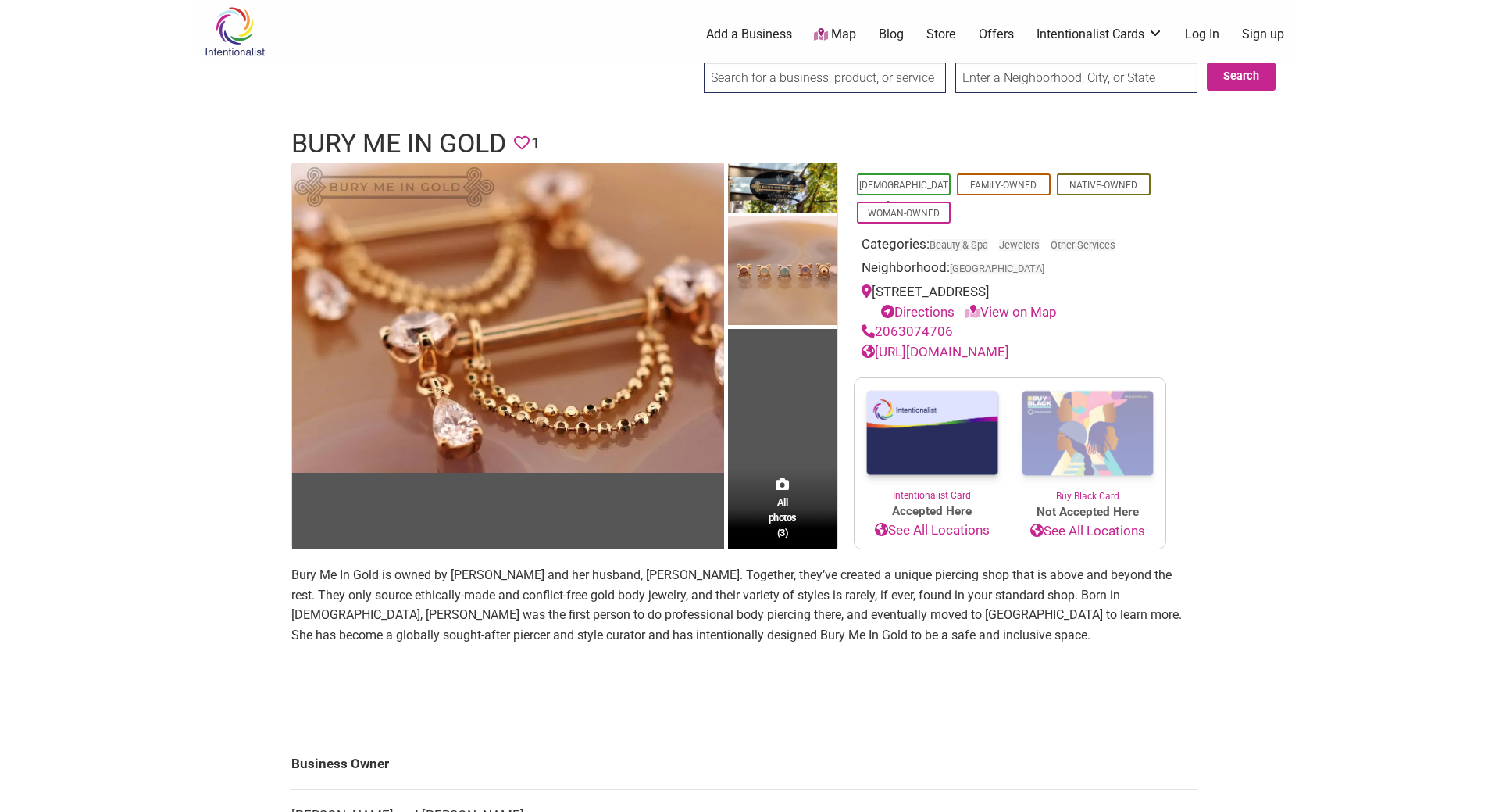
click at [883, 289] on div "217 Yale Ave N, Seattle, WA 98109 Directions View on Map" at bounding box center [1010, 301] width 297 height 40
drag, startPoint x: 883, startPoint y: 289, endPoint x: 943, endPoint y: 289, distance: 60.0
click at [929, 290] on div "217 Yale Ave N, Seattle, WA 98109 Directions View on Map" at bounding box center [1010, 301] width 297 height 40
click at [1033, 308] on link "View on Map" at bounding box center [1011, 312] width 92 height 16
click at [1018, 314] on link "View on Map" at bounding box center [1011, 312] width 92 height 16
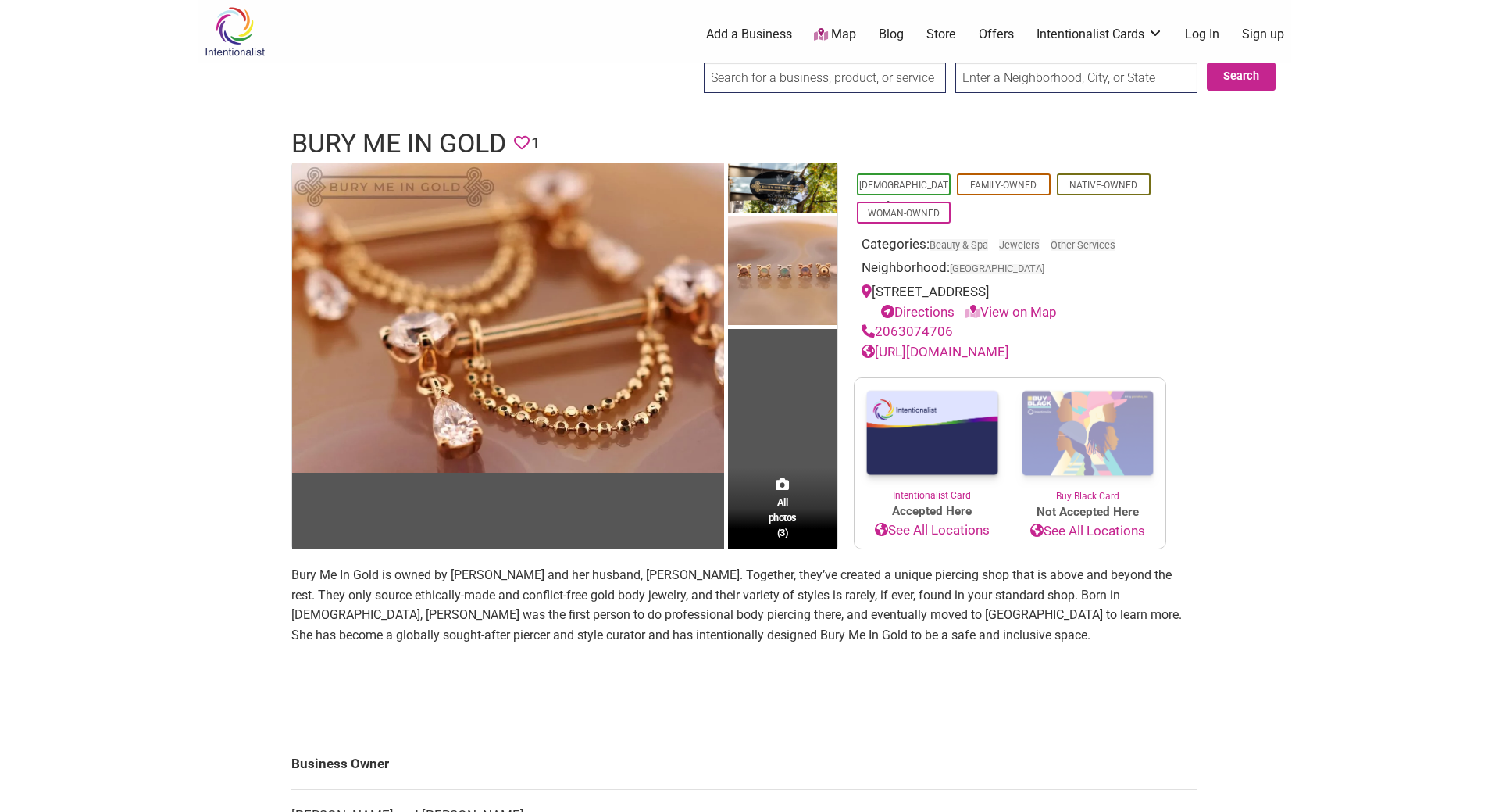
drag, startPoint x: 983, startPoint y: 309, endPoint x: 1285, endPoint y: 225, distance: 313.5
click at [1285, 225] on div "Intentionalist Spend like it matters 0 Add a Business Map Blog Store Offers Int…" at bounding box center [744, 706] width 1094 height 1413
click at [1021, 297] on div "217 Yale Ave N, Seattle, WA 98109 Directions View on Map" at bounding box center [1010, 301] width 297 height 40
click at [1018, 310] on link "View on Map" at bounding box center [1011, 312] width 92 height 16
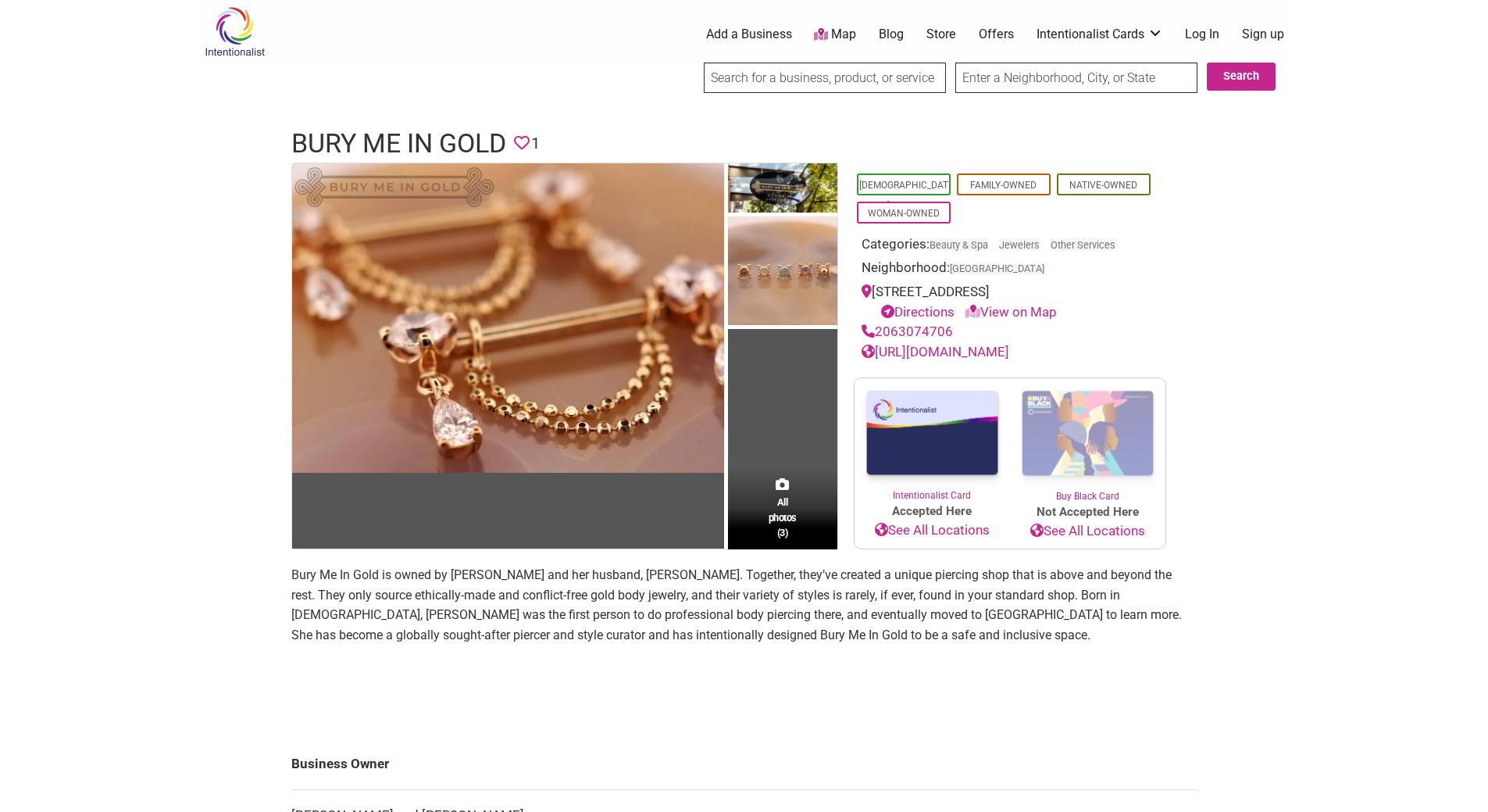
click at [1238, 238] on div "Intentionalist Spend like it matters 0 Add a Business Map Blog Store Offers Int…" at bounding box center [744, 706] width 1094 height 1413
click at [943, 358] on link "https://www.burymein.gold/" at bounding box center [935, 352] width 147 height 16
click at [885, 297] on div "217 Yale Ave N, Seattle, WA 98109 Directions View on Map" at bounding box center [1010, 301] width 297 height 40
drag, startPoint x: 885, startPoint y: 297, endPoint x: 1062, endPoint y: 293, distance: 177.0
click at [1062, 293] on div "217 Yale Ave N, Seattle, WA 98109 Directions View on Map" at bounding box center [1010, 301] width 297 height 40
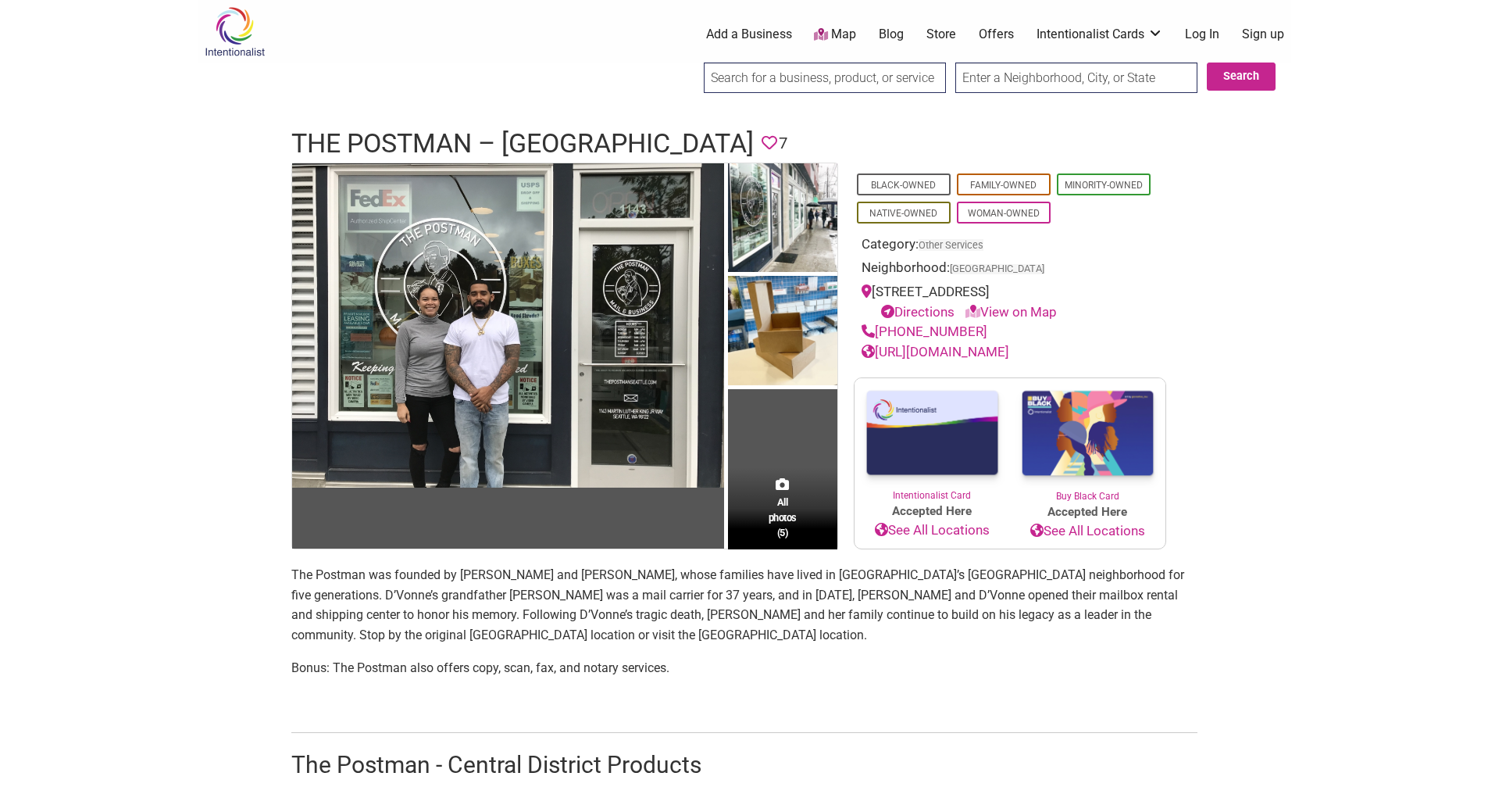
click at [882, 291] on div "[STREET_ADDRESS] Directions View on Map" at bounding box center [1010, 301] width 297 height 40
drag, startPoint x: 882, startPoint y: 291, endPoint x: 1086, endPoint y: 299, distance: 204.2
click at [1086, 299] on div "[STREET_ADDRESS] Directions View on Map" at bounding box center [1010, 301] width 297 height 40
click at [1249, 319] on div "Intentionalist Spend like it matters 0 Add a Business Map Blog Store Offers Int…" at bounding box center [744, 818] width 1094 height 1637
click at [1004, 355] on link "[URL][DOMAIN_NAME]" at bounding box center [935, 352] width 147 height 16
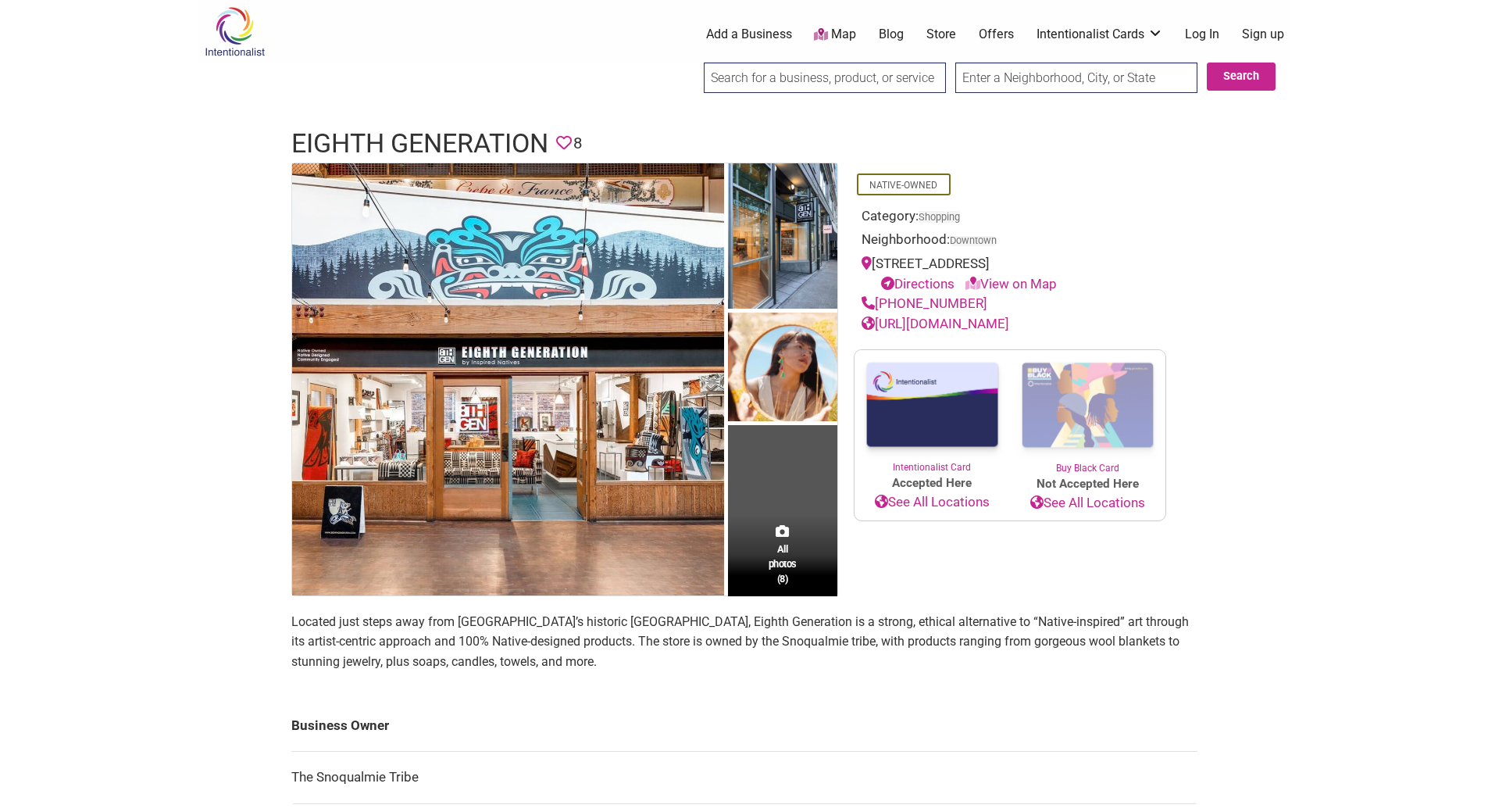
click at [958, 321] on link "[URL][DOMAIN_NAME]" at bounding box center [935, 323] width 147 height 16
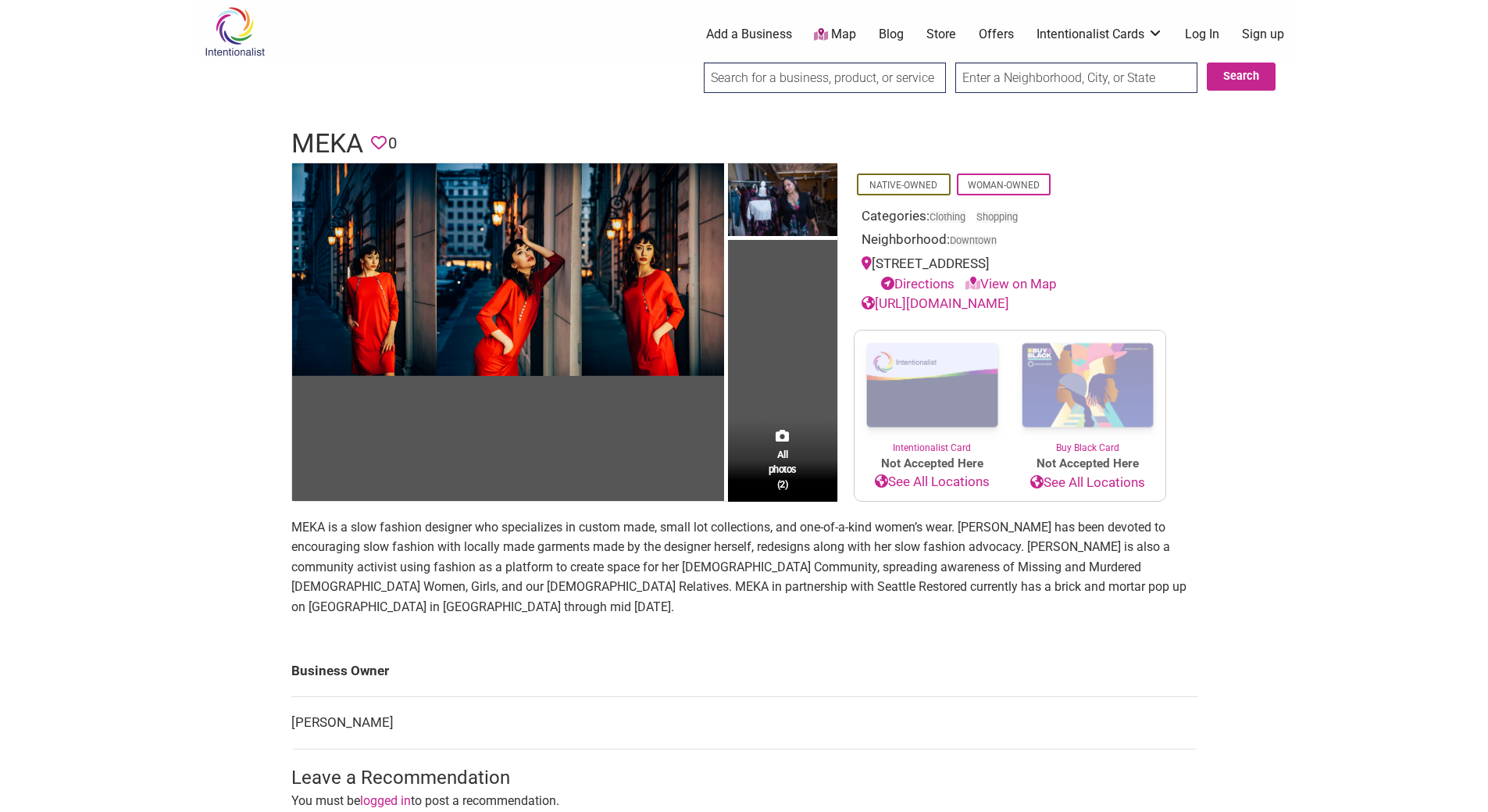
click at [974, 302] on link "[URL][DOMAIN_NAME]" at bounding box center [935, 303] width 147 height 16
